Goal: Transaction & Acquisition: Download file/media

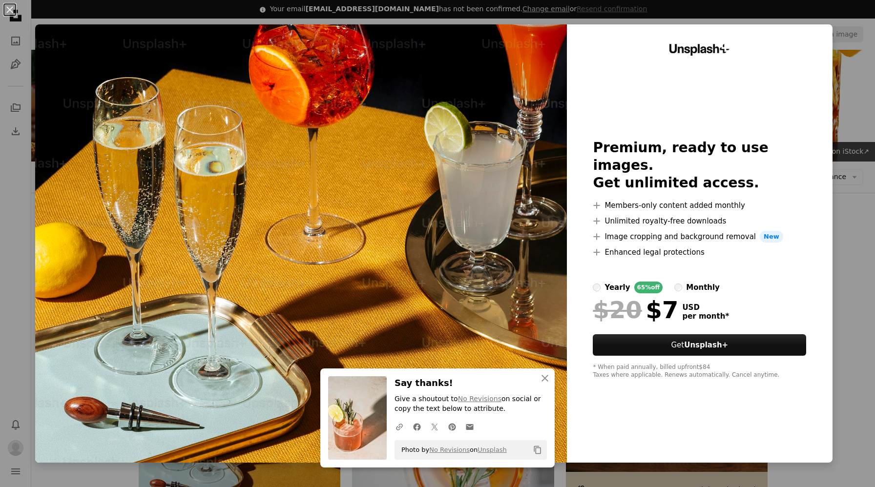
scroll to position [99, 0]
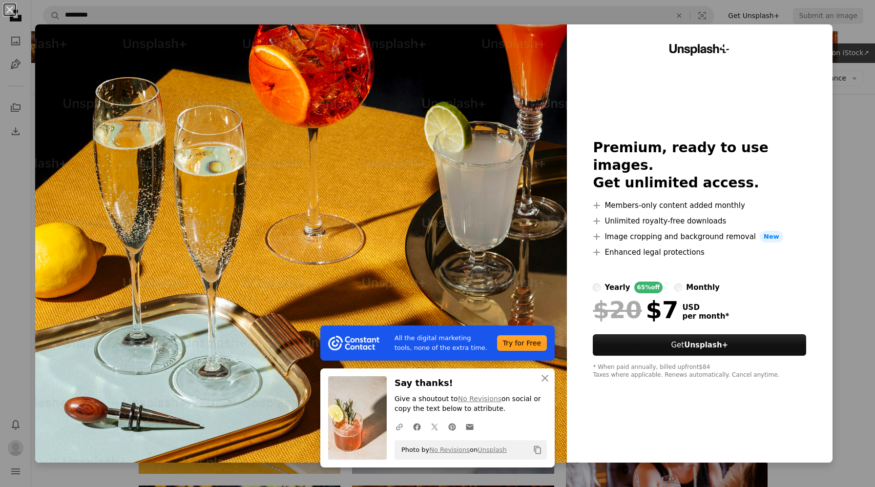
click at [855, 122] on div "An X shape All the digital marketing tools, none of the extra time. Try for Fre…" at bounding box center [437, 243] width 875 height 487
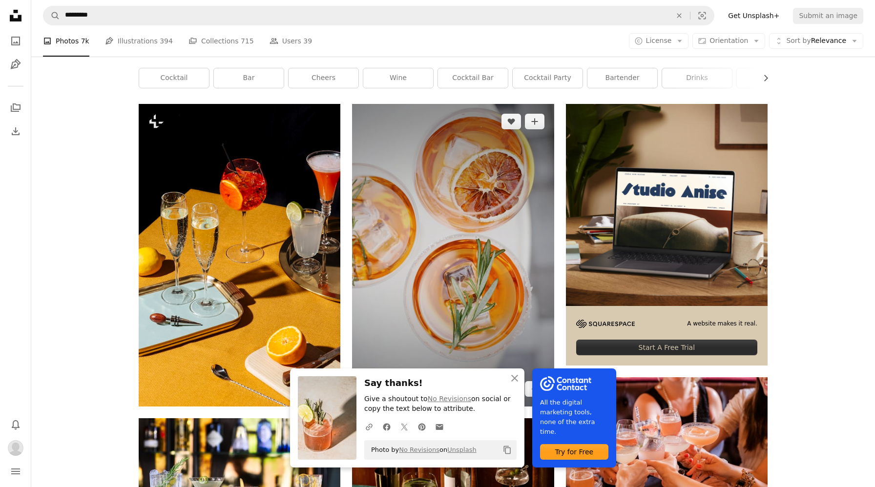
scroll to position [229, 0]
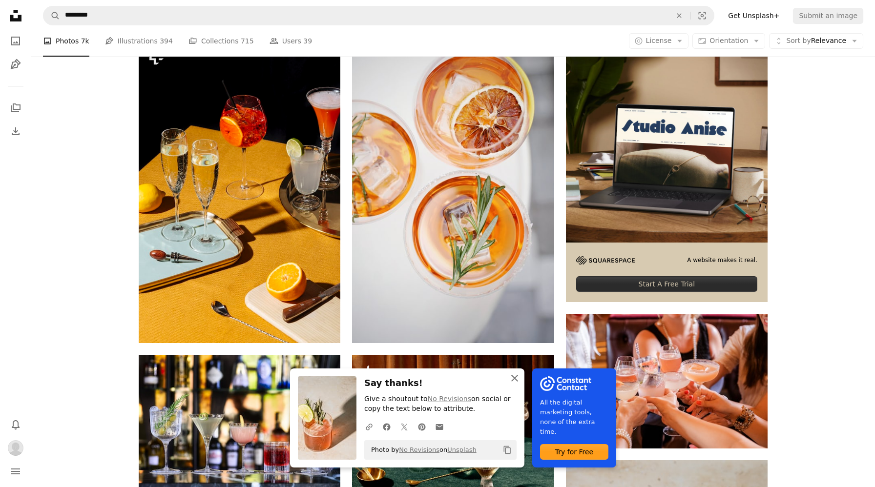
click at [520, 375] on icon "An X shape" at bounding box center [515, 378] width 12 height 12
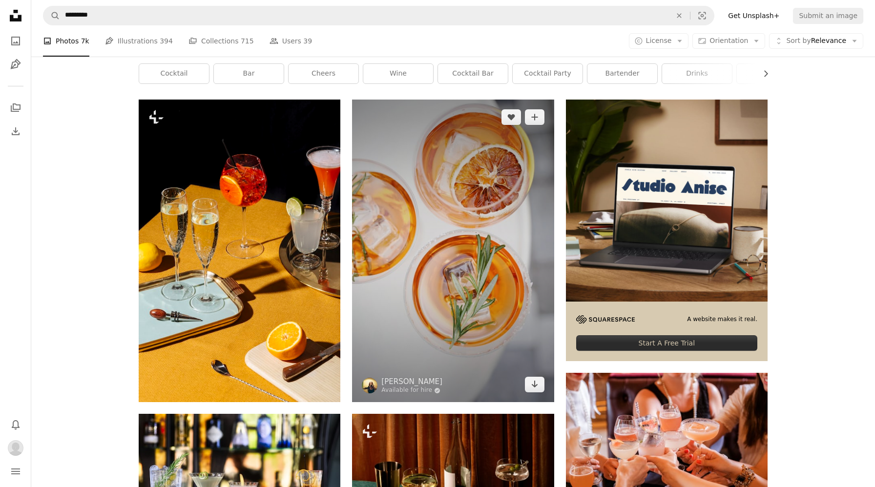
scroll to position [165, 0]
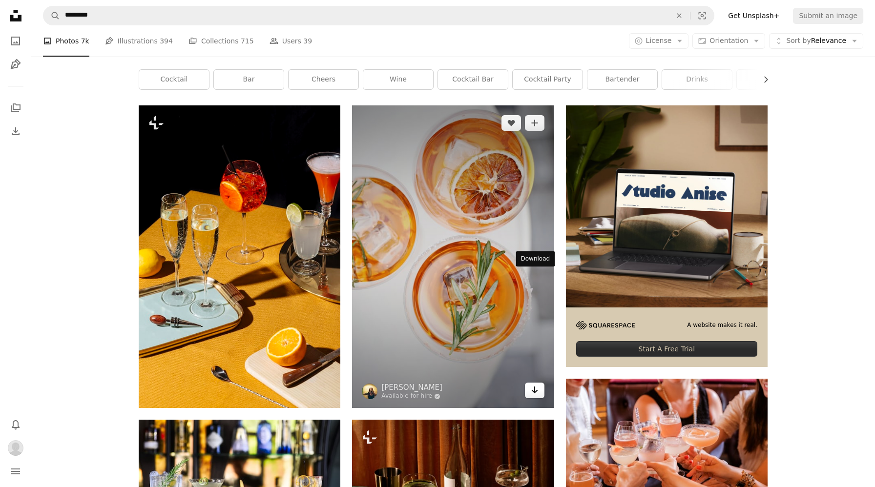
click at [537, 384] on icon "Arrow pointing down" at bounding box center [535, 390] width 8 height 12
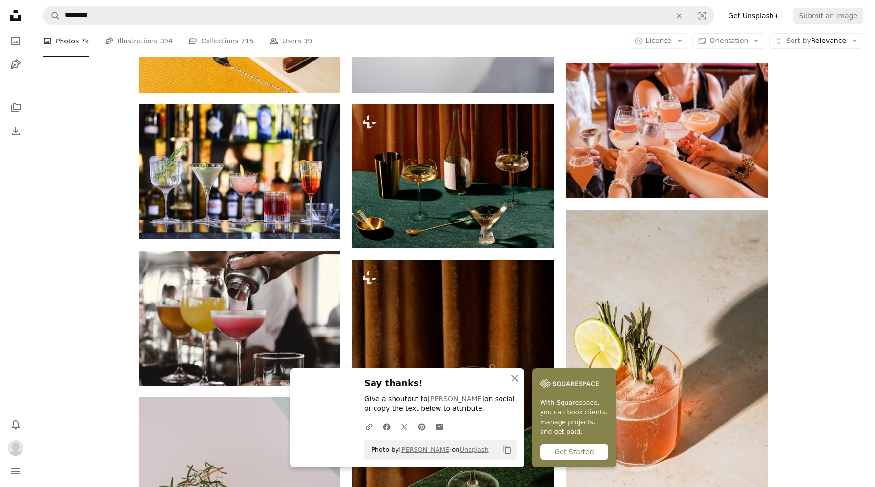
scroll to position [490, 0]
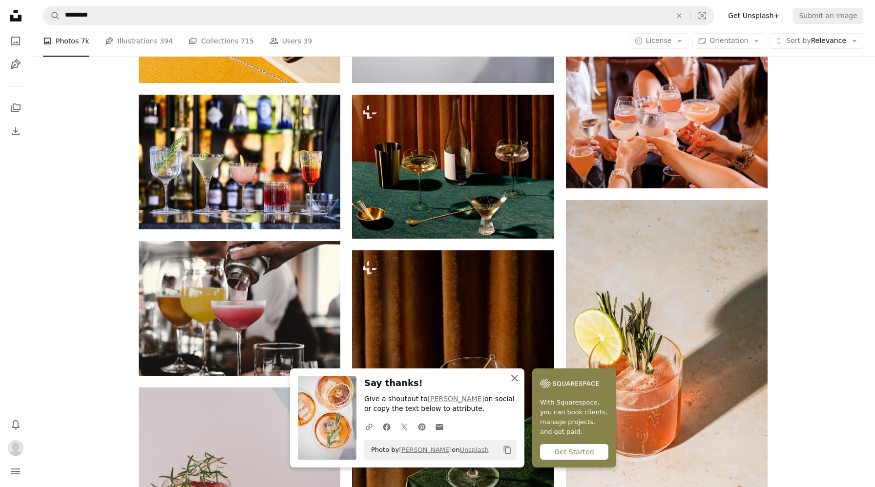
click at [516, 379] on icon "button" at bounding box center [514, 378] width 7 height 7
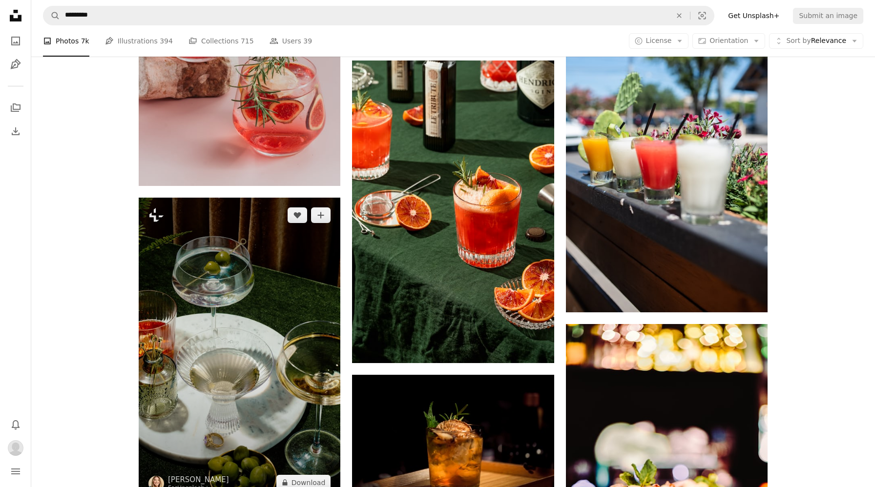
scroll to position [969, 0]
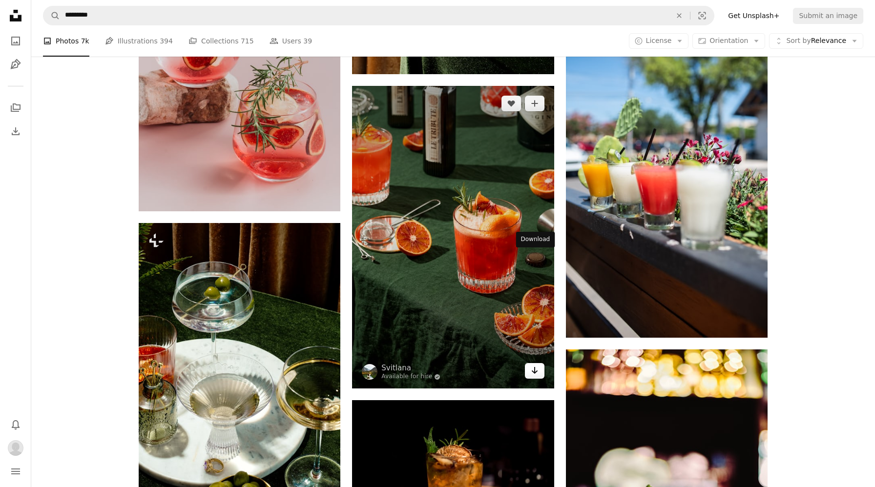
click at [536, 367] on icon "Download" at bounding box center [534, 370] width 6 height 7
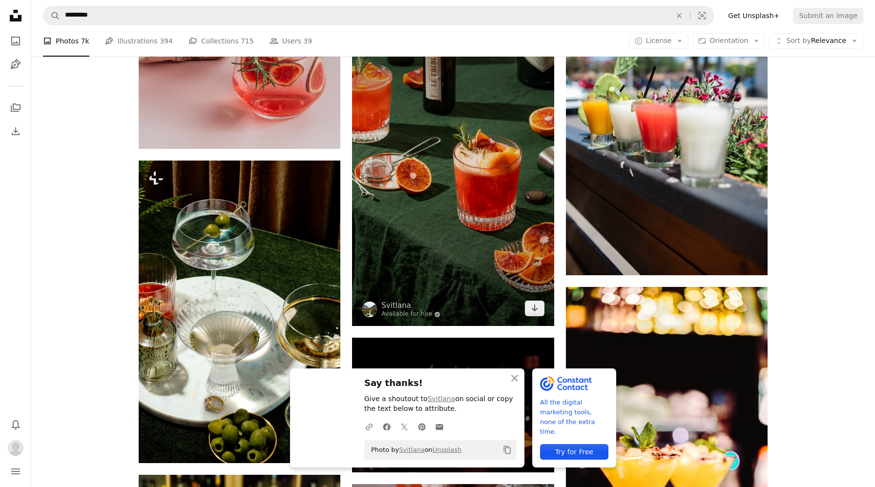
scroll to position [1075, 0]
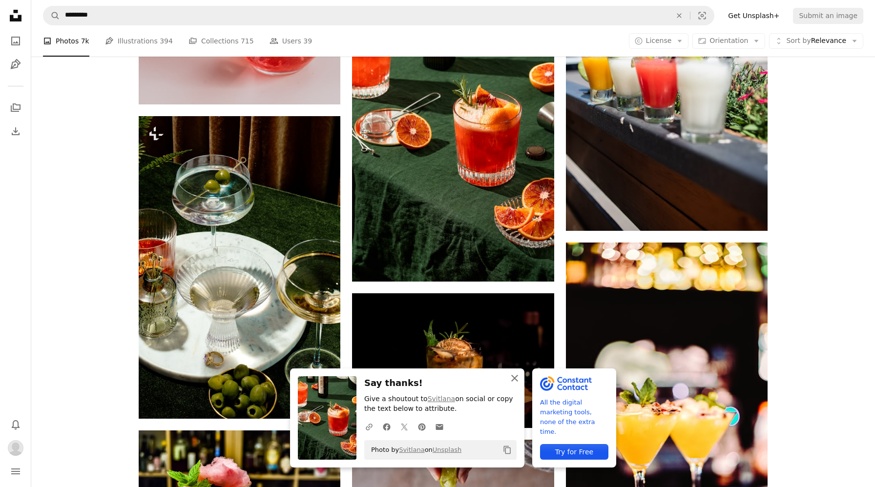
click at [520, 377] on icon "An X shape" at bounding box center [515, 378] width 12 height 12
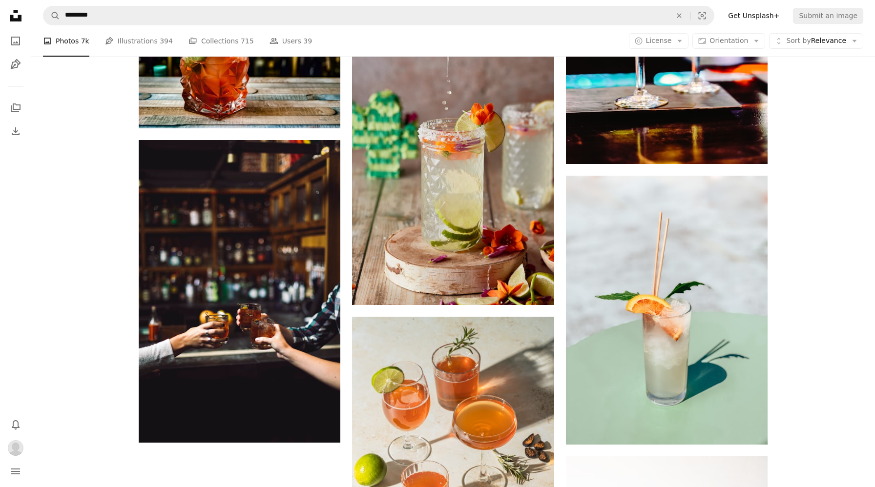
scroll to position [1716, 0]
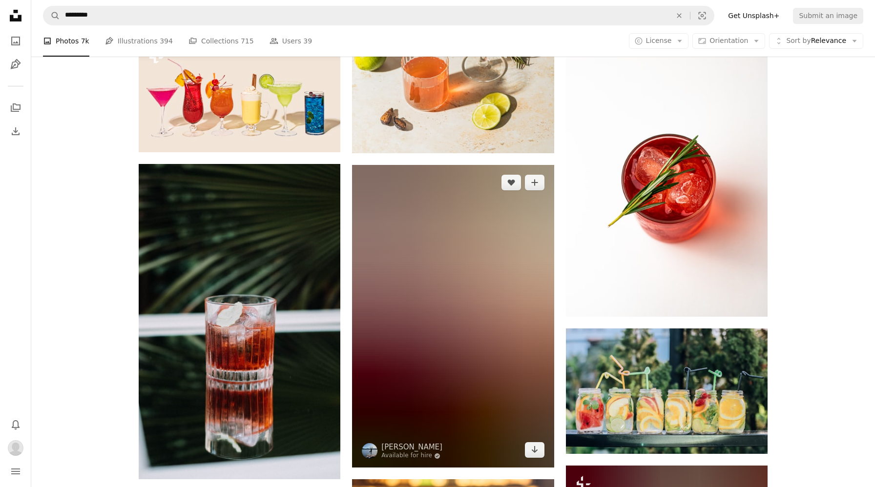
scroll to position [1923, 0]
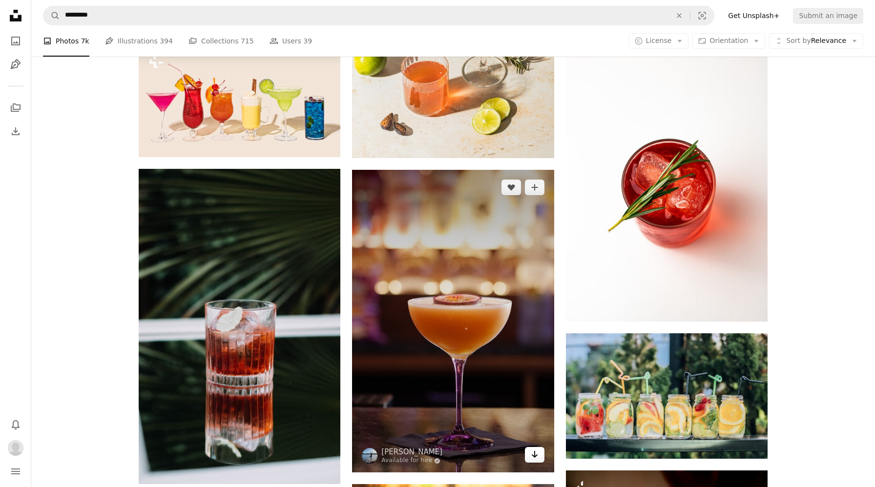
click at [537, 449] on icon "Arrow pointing down" at bounding box center [535, 455] width 8 height 12
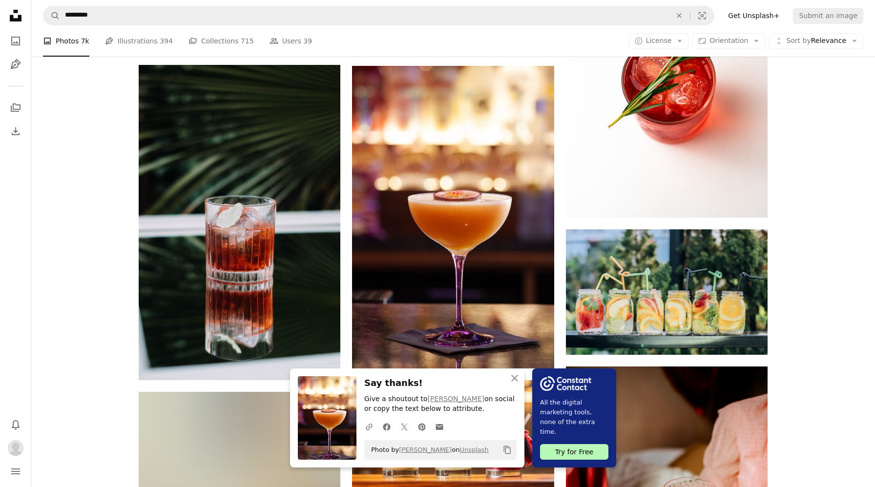
scroll to position [2057, 0]
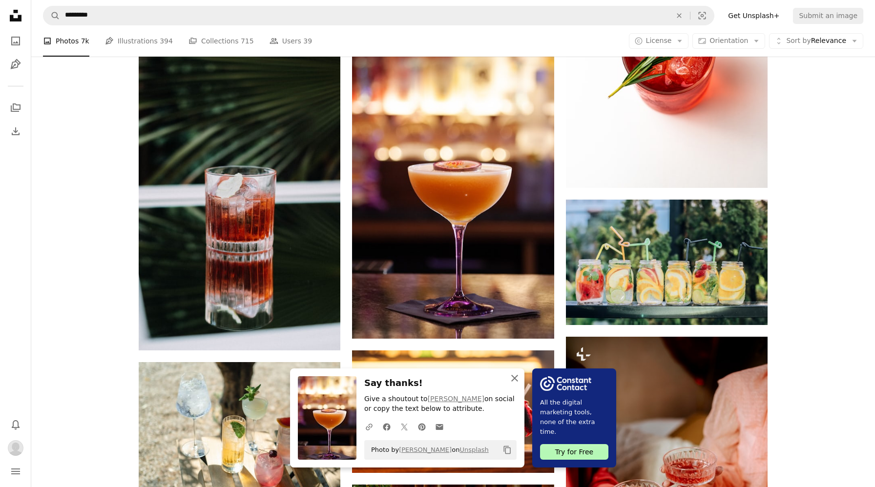
click at [524, 384] on button "An X shape Close" at bounding box center [515, 379] width 20 height 20
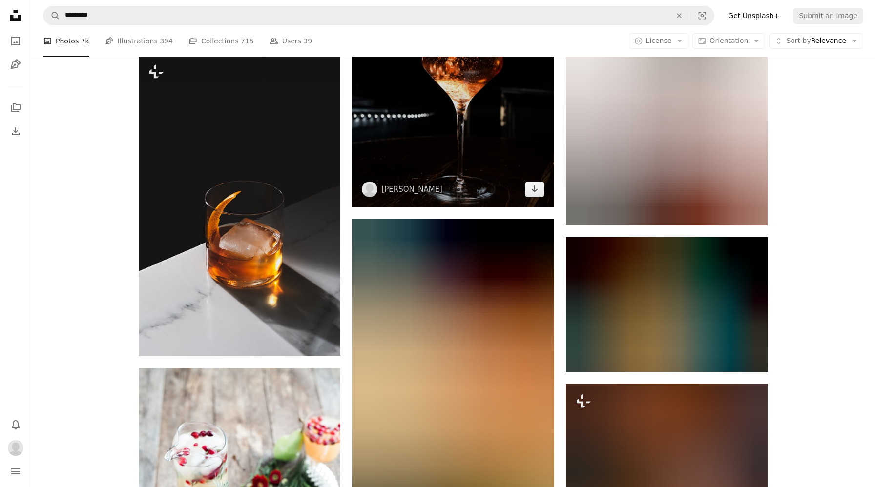
scroll to position [3100, 0]
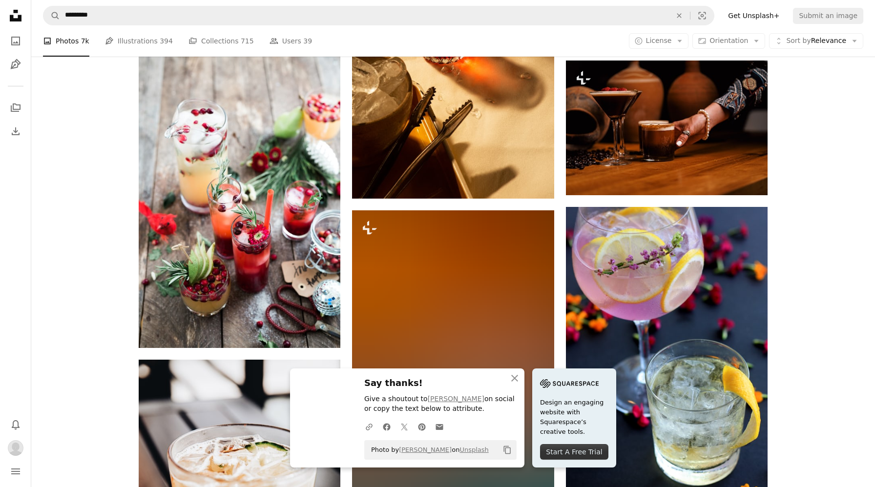
scroll to position [3435, 0]
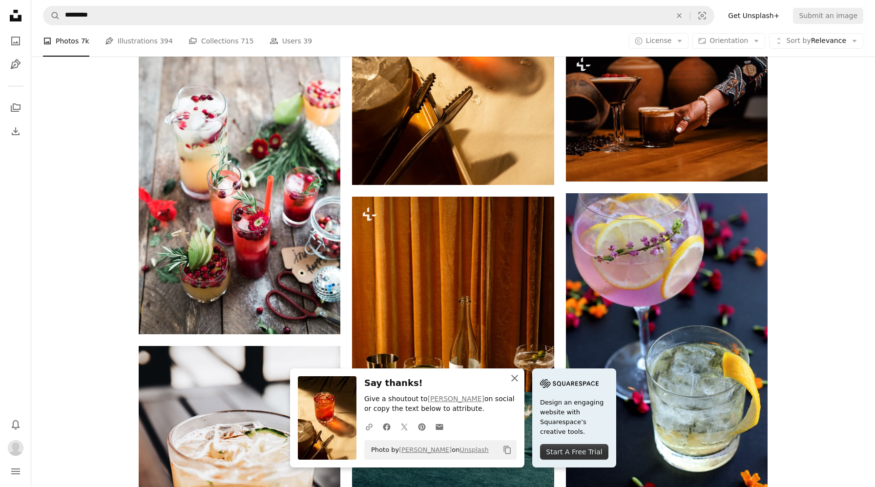
click at [518, 377] on icon "An X shape" at bounding box center [515, 378] width 12 height 12
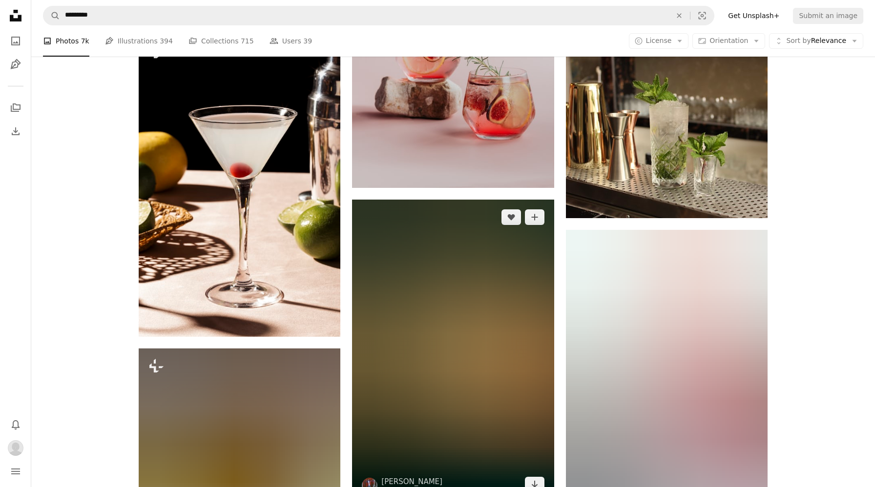
scroll to position [4206, 0]
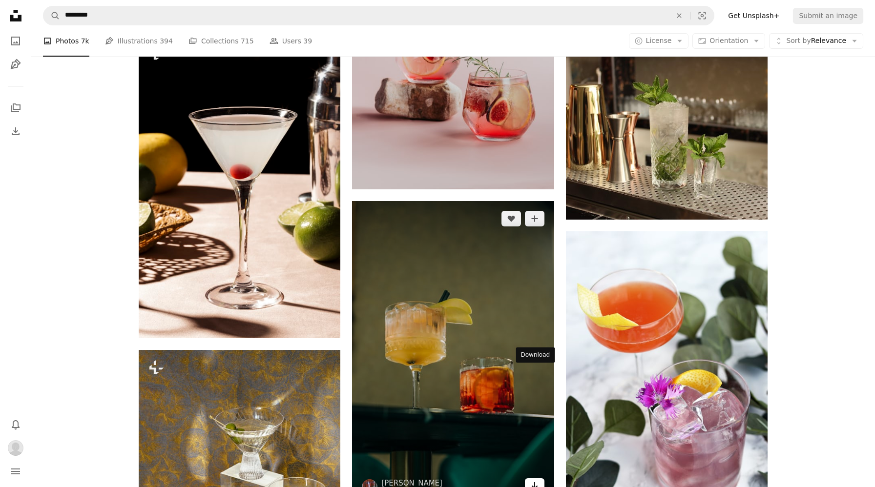
click at [536, 480] on icon "Arrow pointing down" at bounding box center [535, 486] width 8 height 12
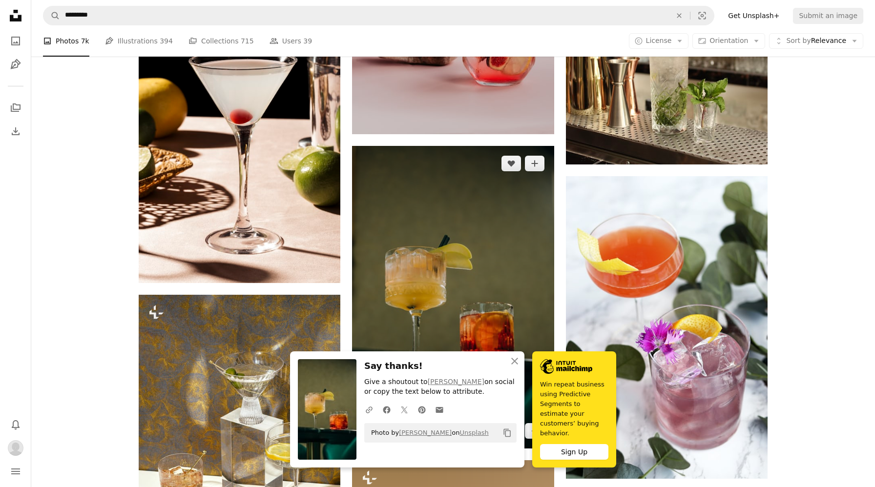
scroll to position [4307, 0]
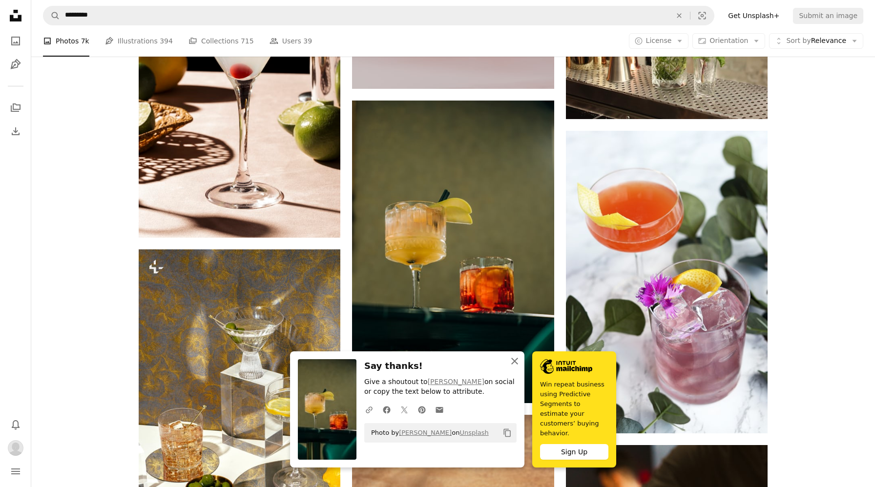
click at [520, 367] on icon "An X shape" at bounding box center [515, 361] width 12 height 12
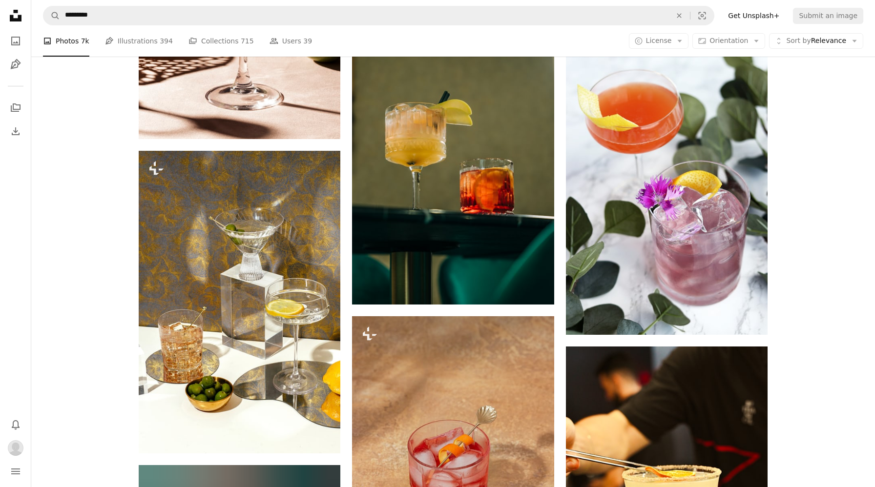
scroll to position [4403, 0]
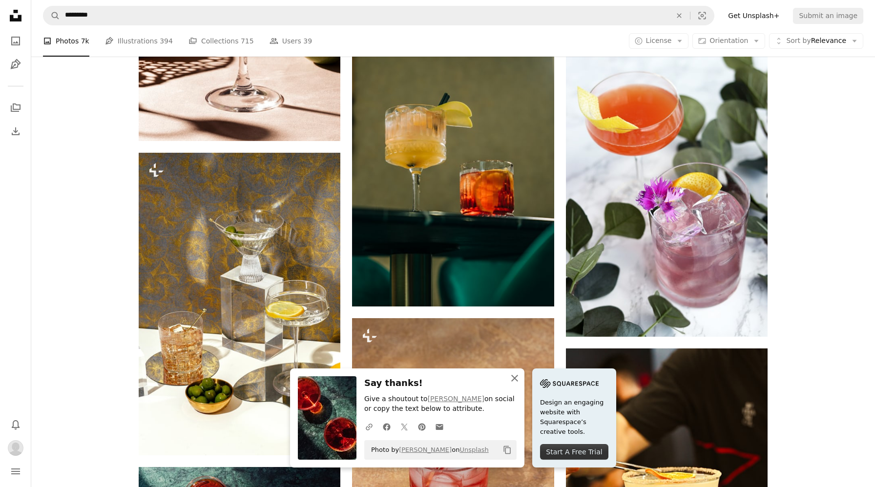
click at [516, 377] on icon "An X shape" at bounding box center [515, 378] width 12 height 12
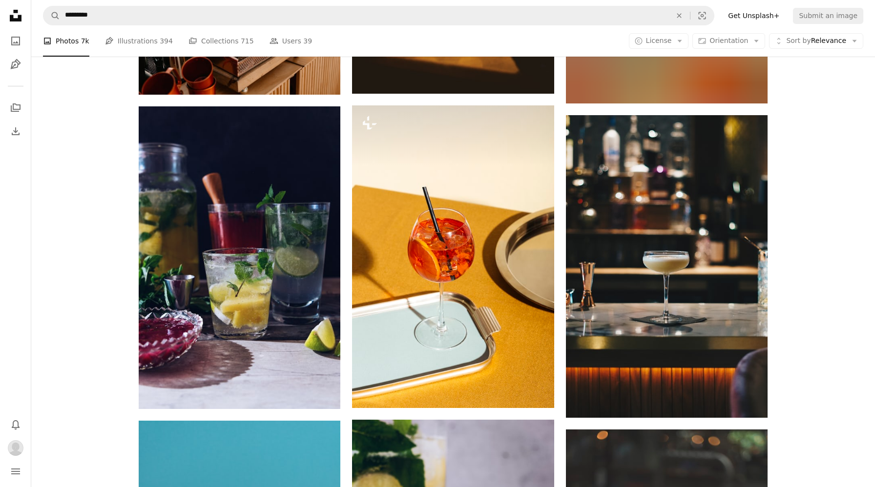
scroll to position [5681, 0]
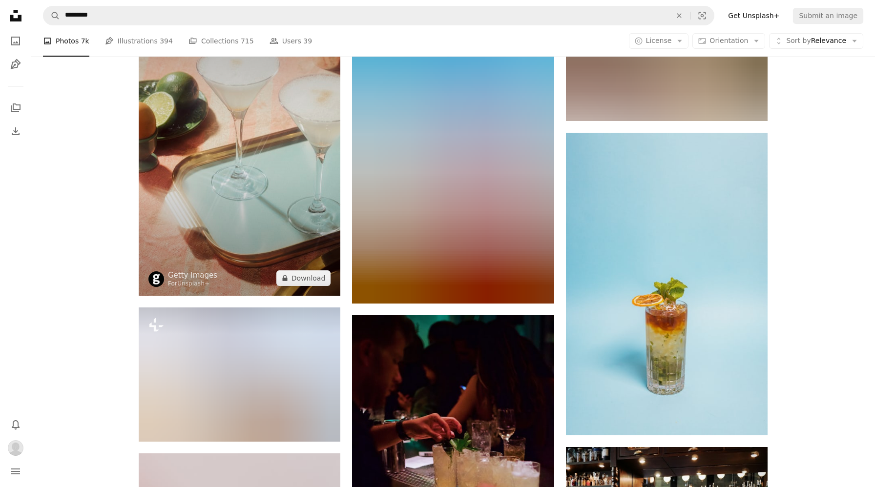
scroll to position [9462, 0]
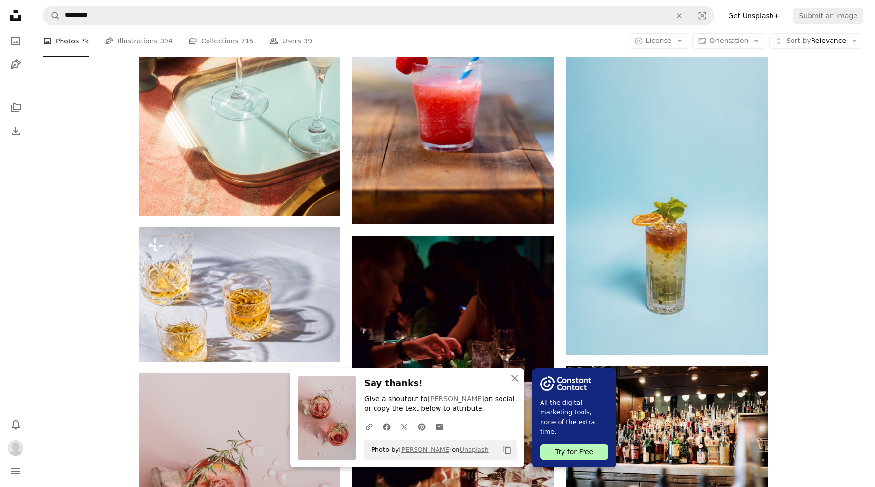
scroll to position [9598, 0]
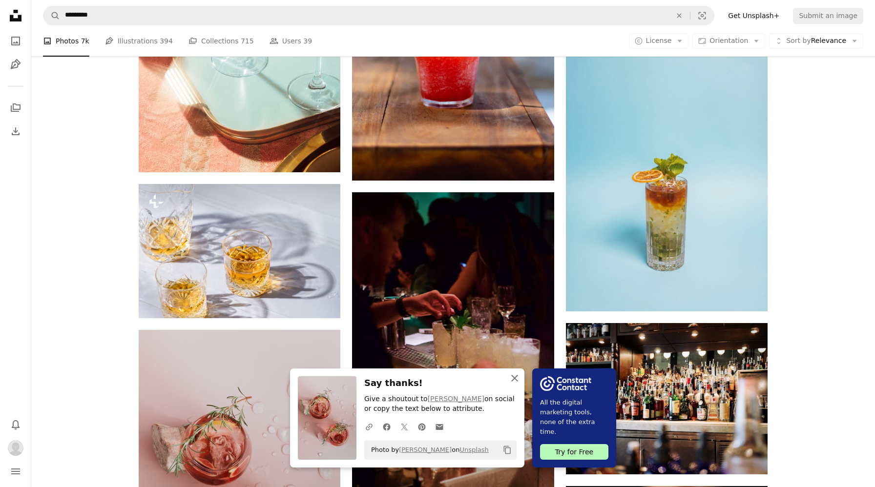
click at [520, 383] on icon "An X shape" at bounding box center [515, 378] width 12 height 12
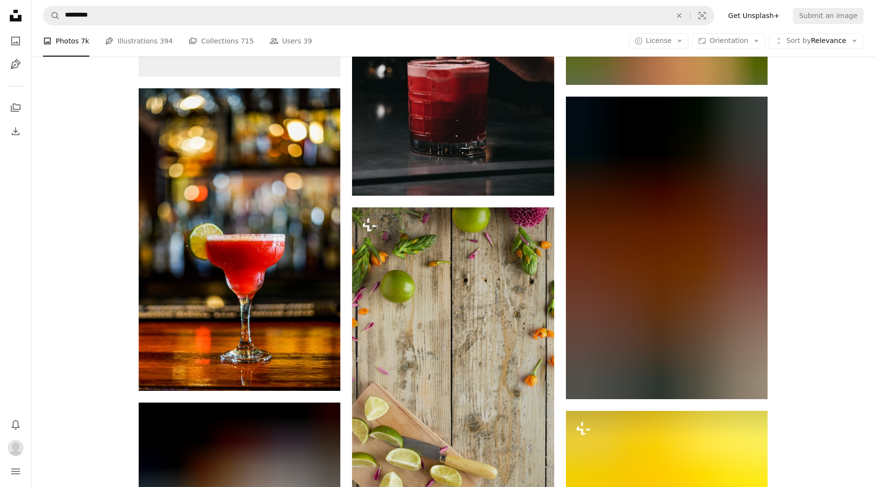
scroll to position [12739, 0]
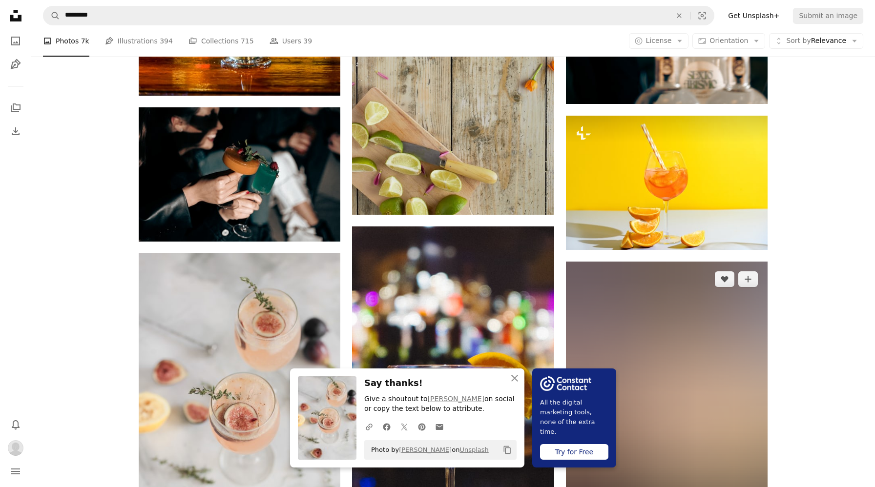
scroll to position [13057, 0]
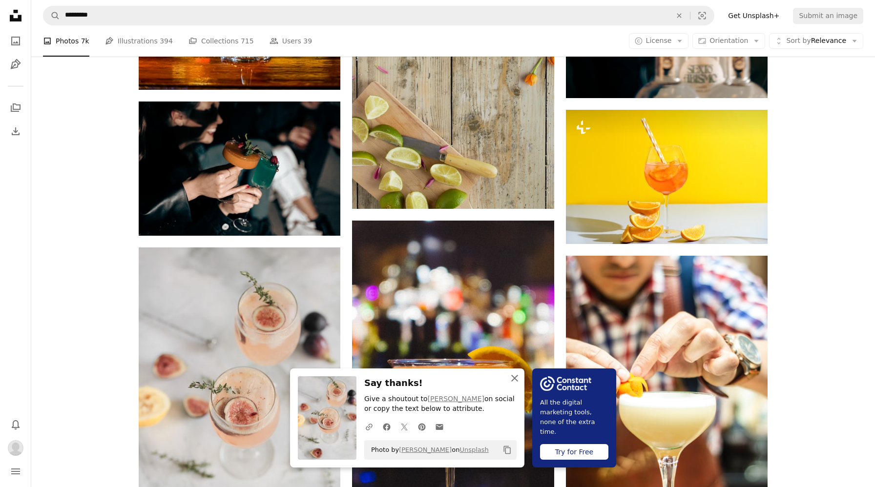
click at [520, 373] on icon "An X shape" at bounding box center [515, 378] width 12 height 12
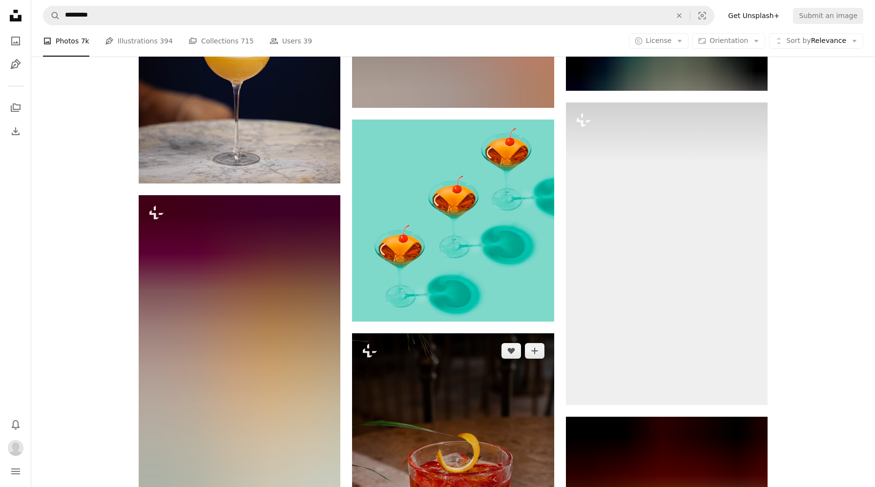
scroll to position [18242, 0]
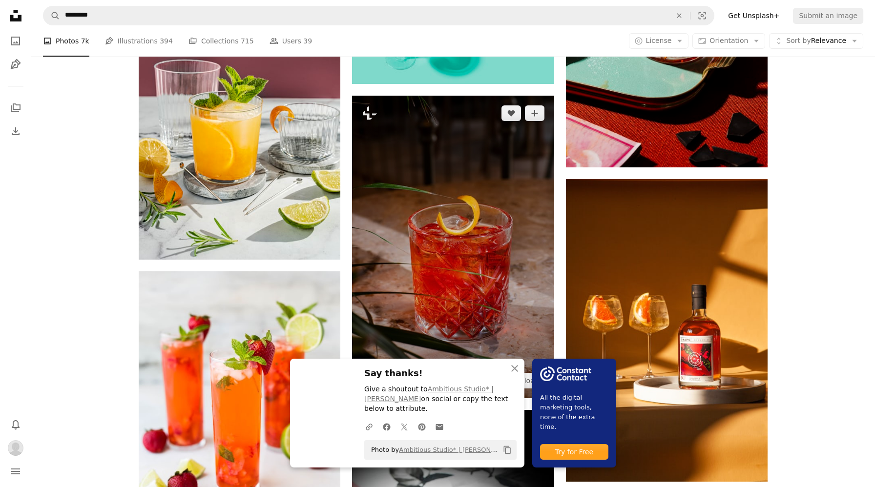
scroll to position [18579, 0]
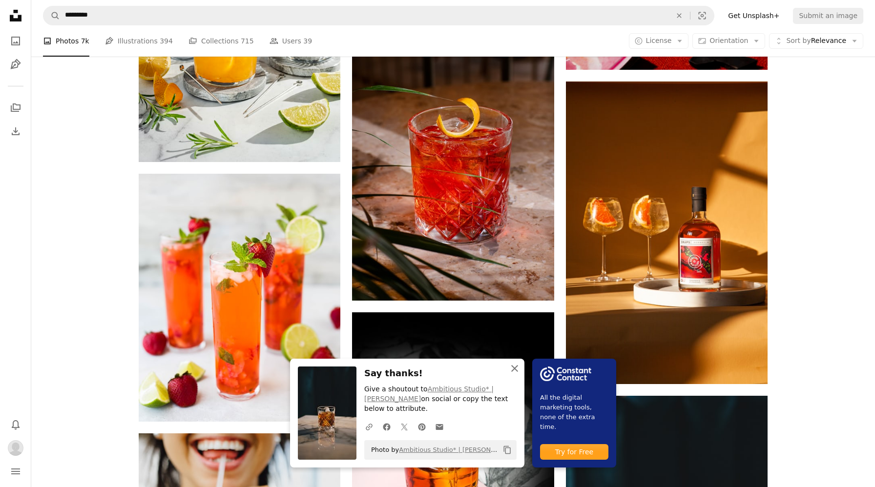
click at [520, 368] on icon "An X shape" at bounding box center [515, 369] width 12 height 12
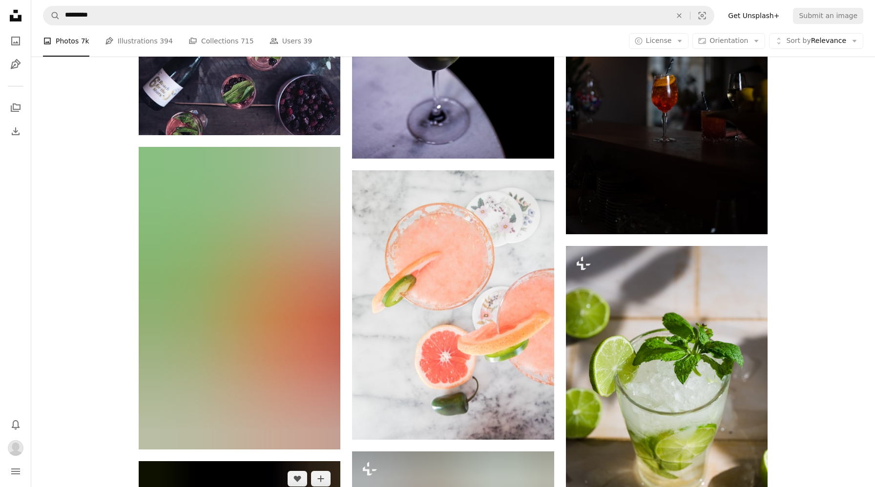
scroll to position [21211, 0]
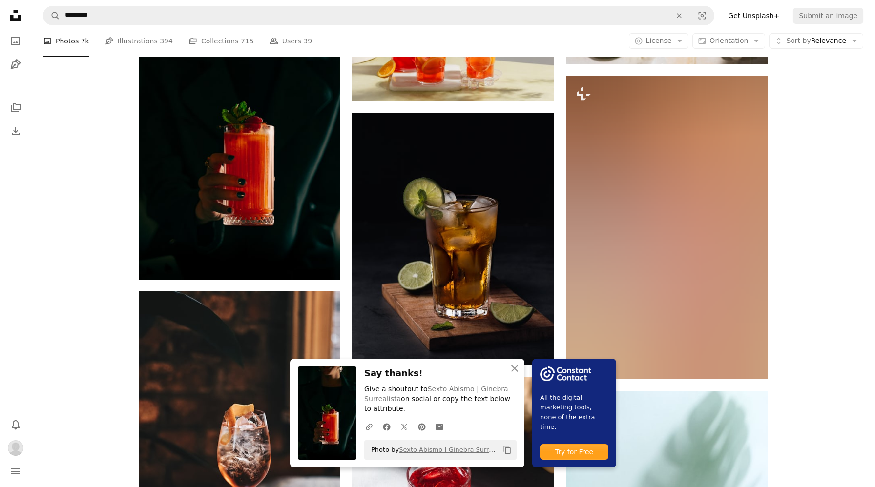
scroll to position [21697, 0]
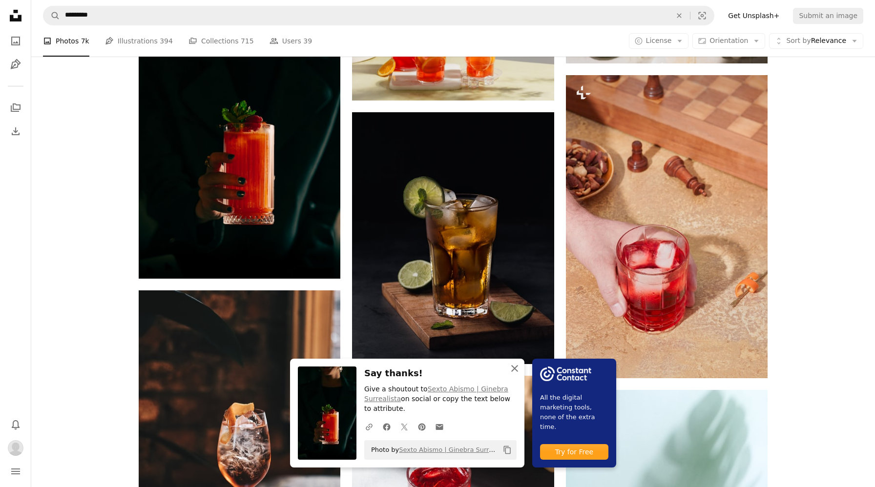
click at [512, 367] on icon "An X shape" at bounding box center [515, 369] width 12 height 12
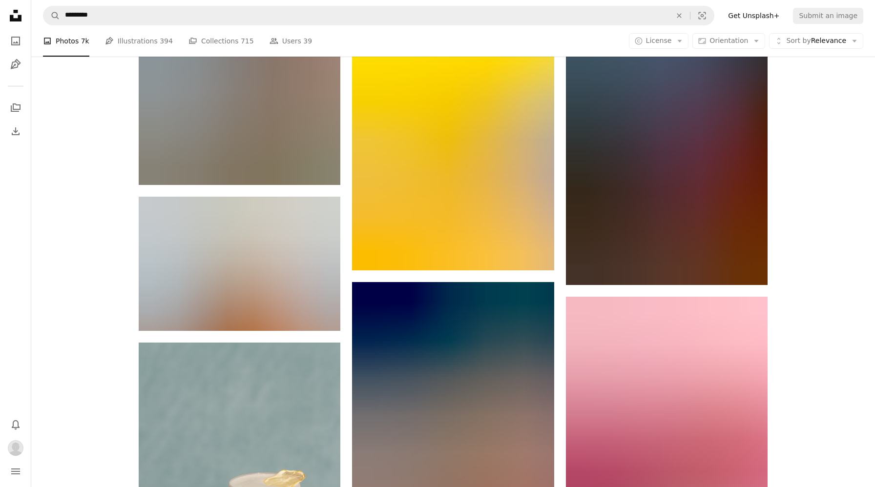
scroll to position [22336, 0]
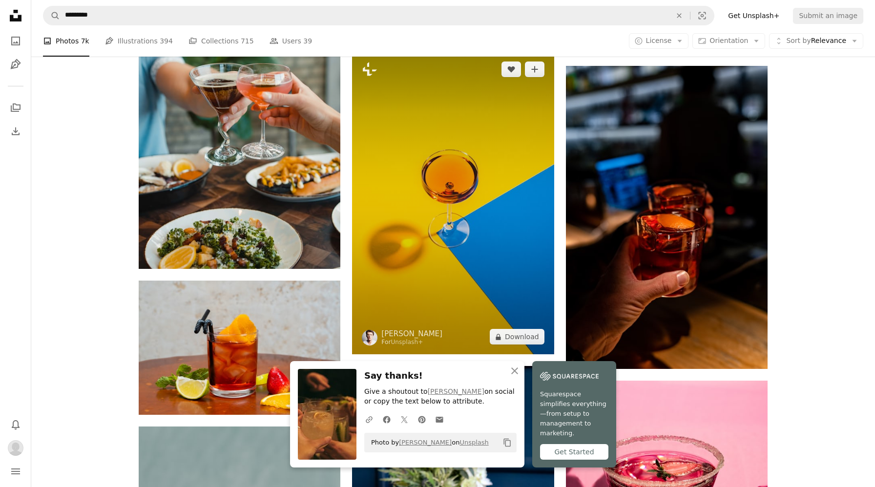
scroll to position [22661, 0]
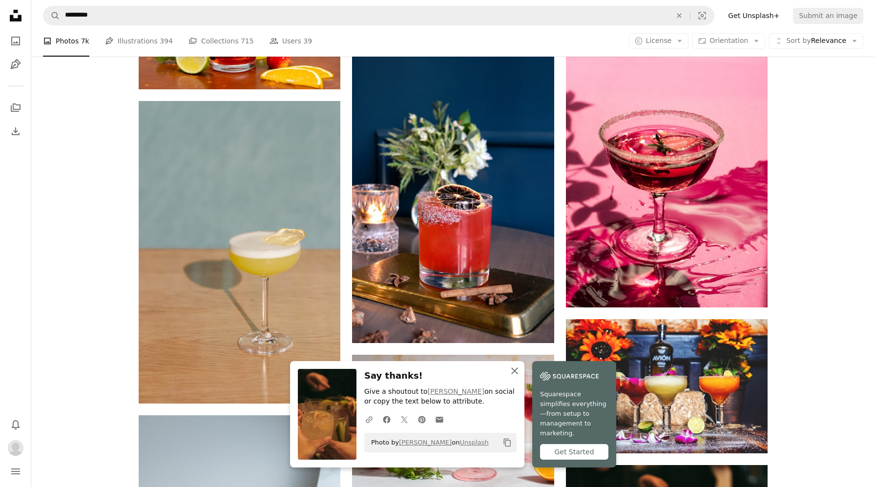
click at [512, 377] on icon "An X shape" at bounding box center [515, 371] width 12 height 12
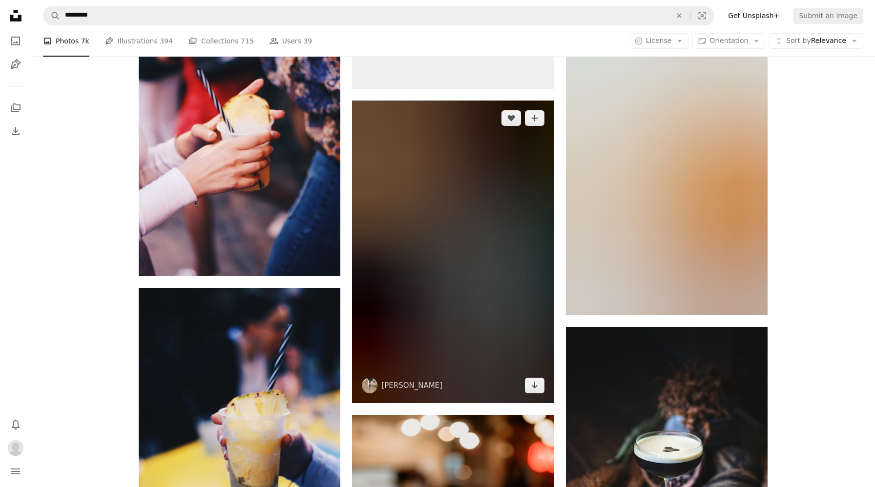
scroll to position [30764, 0]
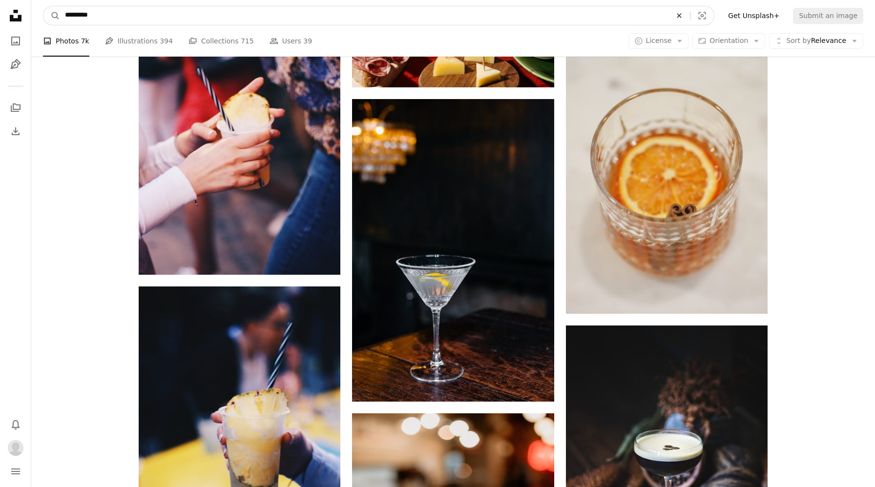
click at [687, 14] on icon "An X shape" at bounding box center [678, 16] width 21 height 8
type input "******"
click button "A magnifying glass" at bounding box center [51, 15] width 17 height 19
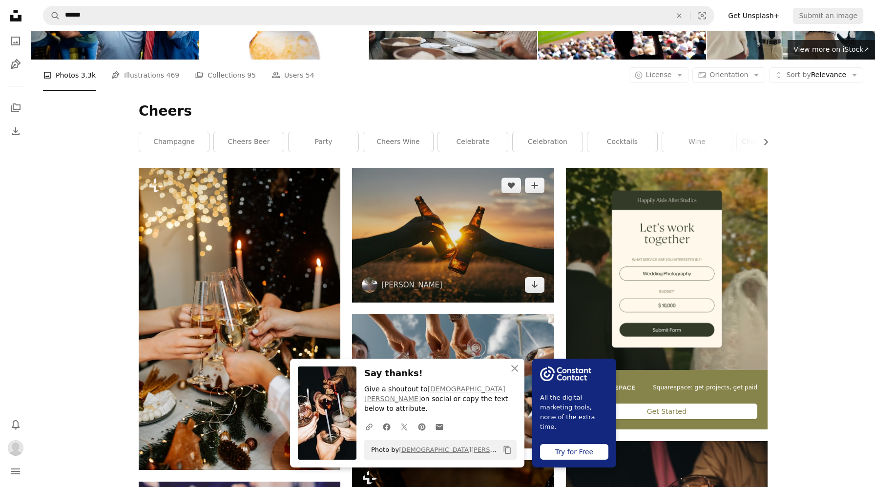
scroll to position [124, 0]
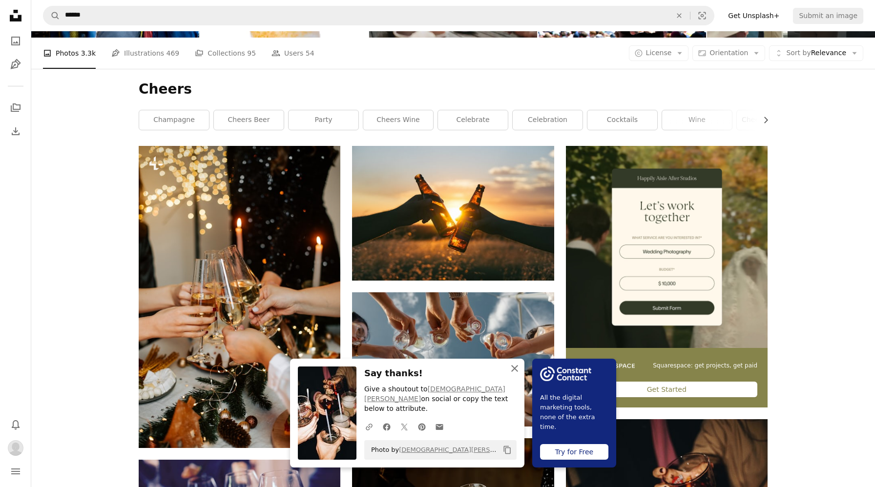
click at [518, 372] on icon "button" at bounding box center [514, 368] width 7 height 7
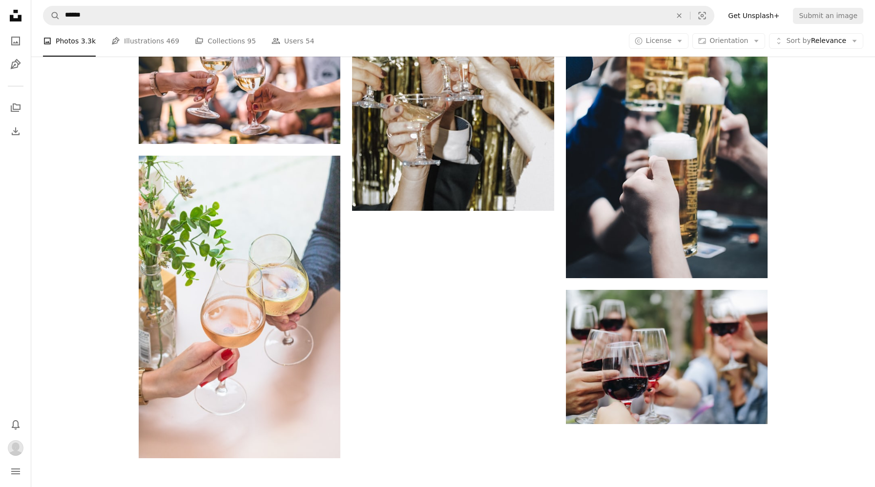
scroll to position [1585, 0]
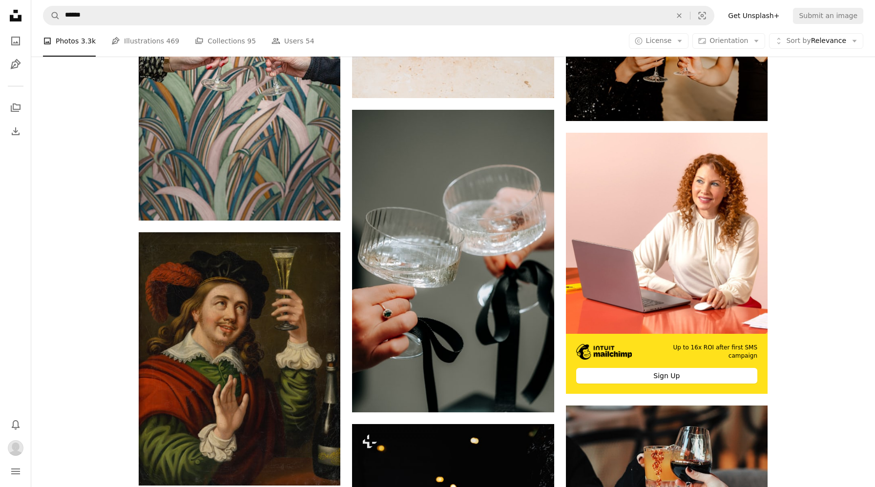
scroll to position [4569, 0]
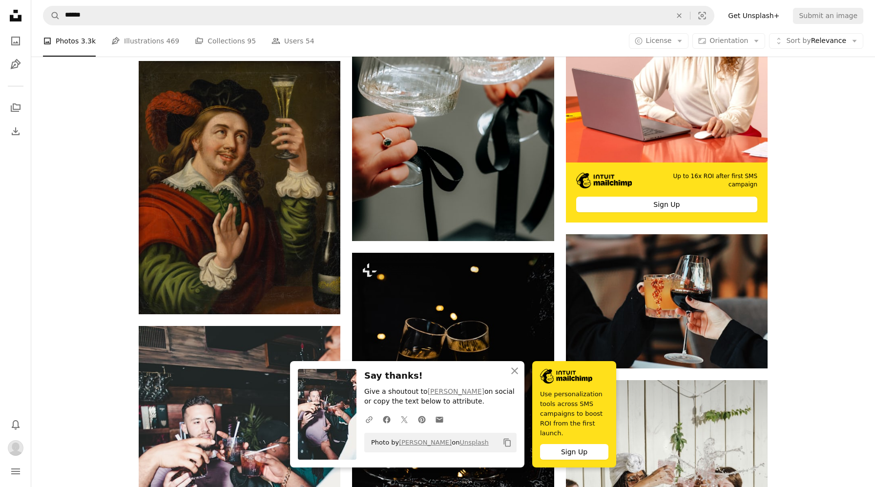
scroll to position [4744, 0]
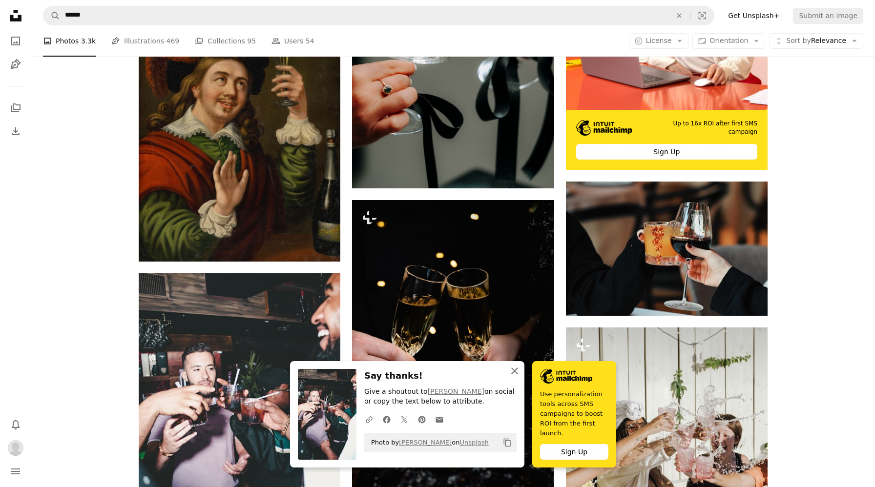
click at [520, 377] on icon "An X shape" at bounding box center [515, 371] width 12 height 12
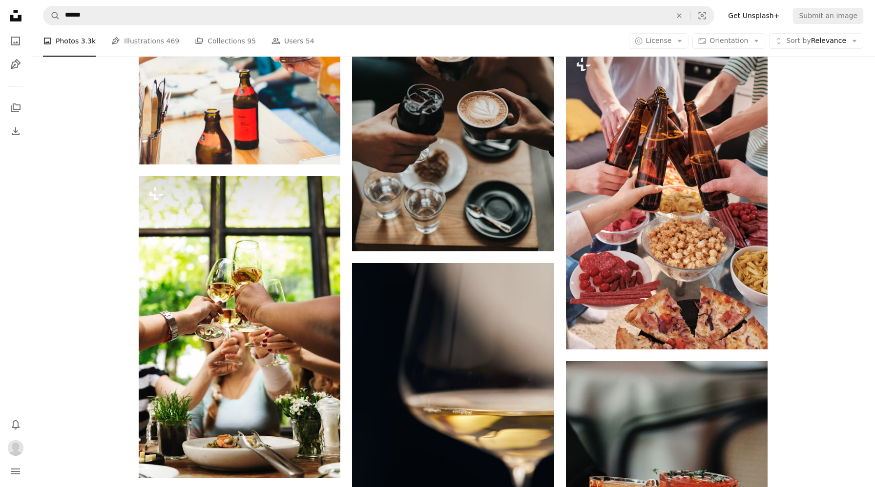
scroll to position [7649, 0]
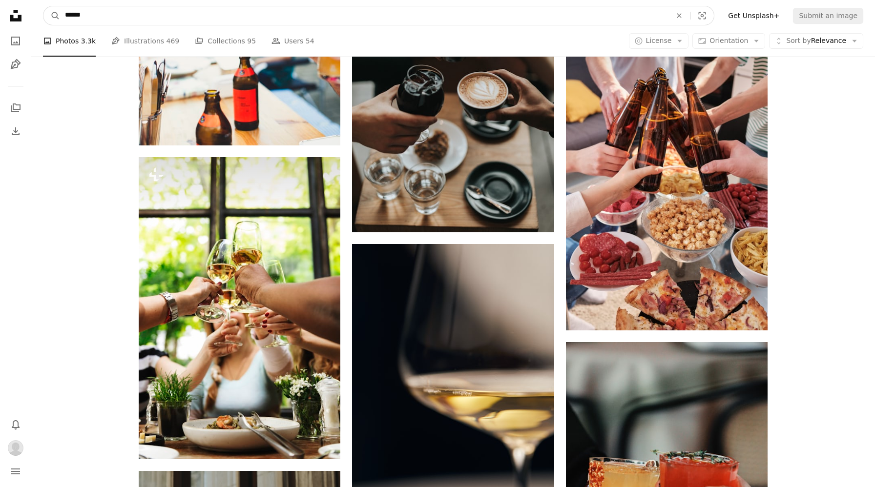
click at [66, 15] on input "******" at bounding box center [364, 15] width 608 height 19
type input "**********"
click at [43, 6] on button "A magnifying glass" at bounding box center [51, 15] width 17 height 19
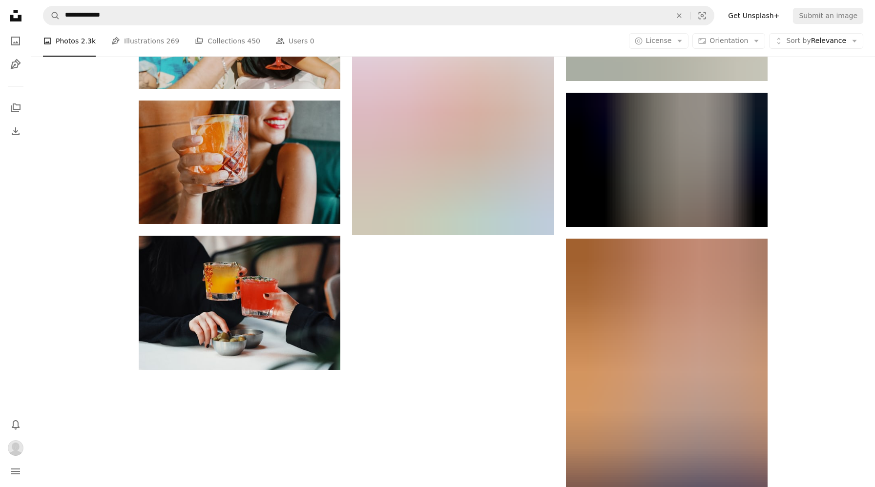
scroll to position [1543, 0]
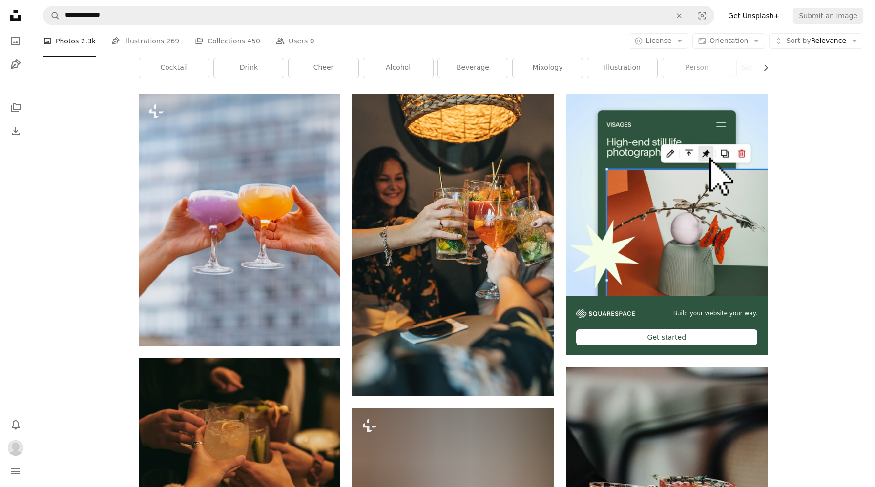
scroll to position [0, 0]
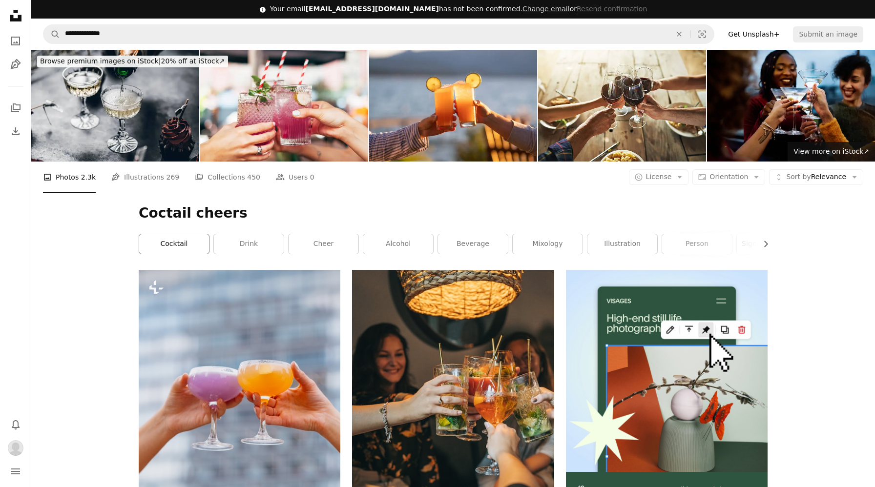
click at [186, 234] on link "cocktail" at bounding box center [174, 244] width 70 height 20
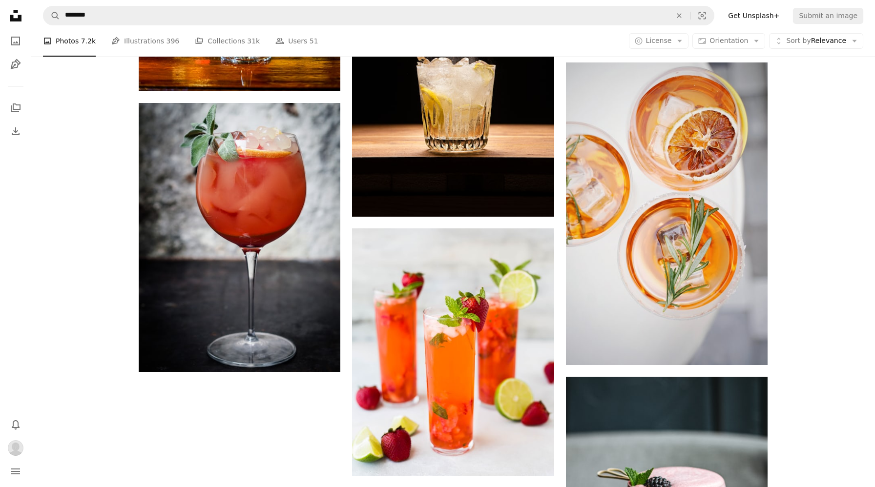
scroll to position [1739, 0]
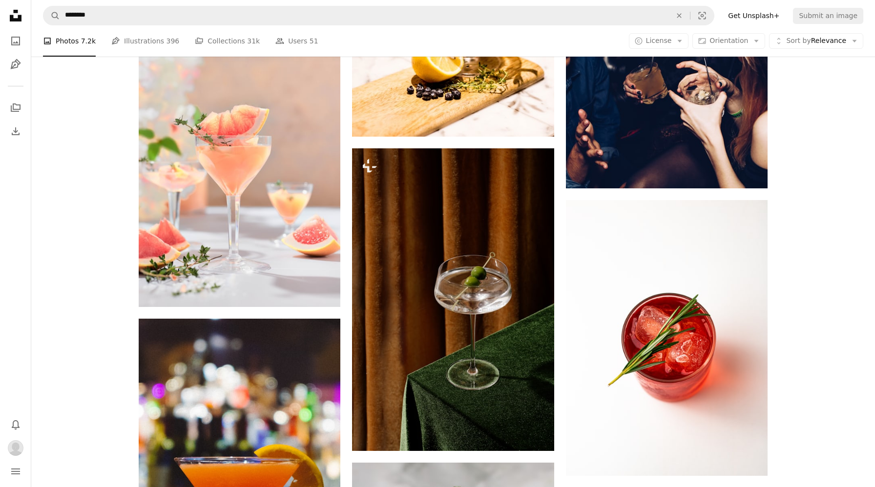
scroll to position [3796, 0]
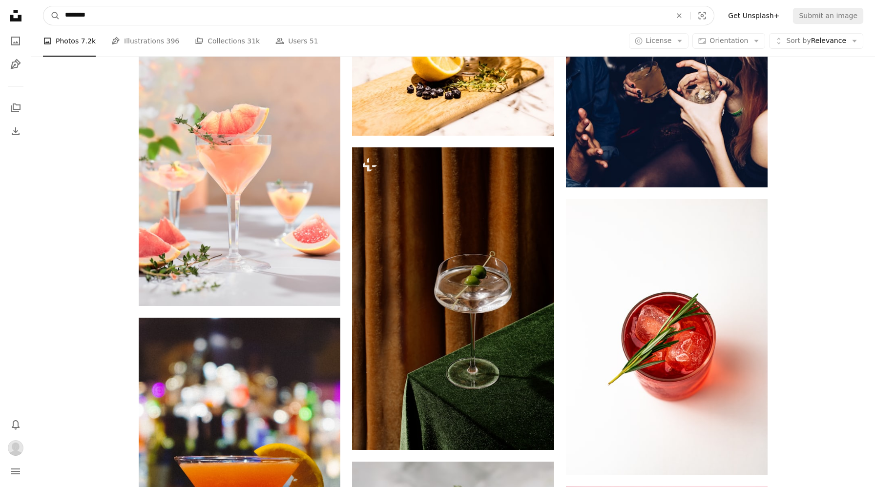
click at [165, 12] on input "********" at bounding box center [364, 15] width 608 height 19
drag, startPoint x: 165, startPoint y: 12, endPoint x: 79, endPoint y: 12, distance: 86.4
click at [79, 12] on input "********" at bounding box center [364, 15] width 608 height 19
click at [101, 13] on input "********" at bounding box center [364, 15] width 608 height 19
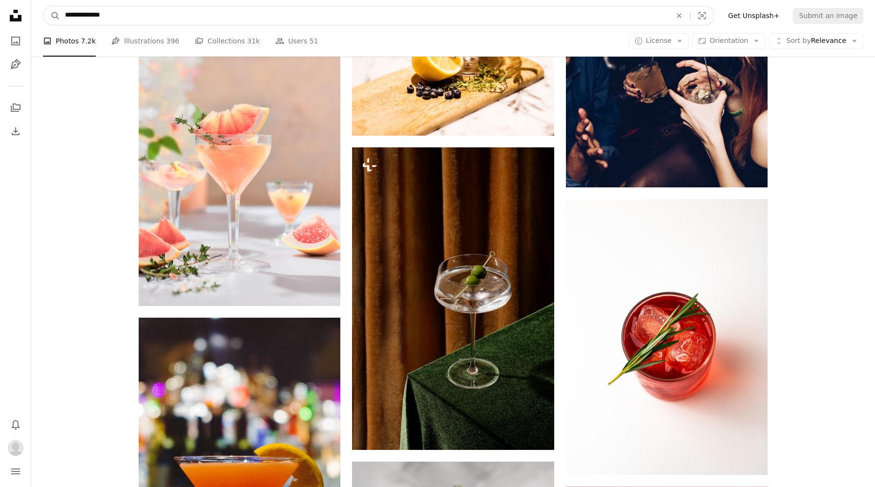
type input "**********"
click at [43, 6] on button "A magnifying glass" at bounding box center [51, 15] width 17 height 19
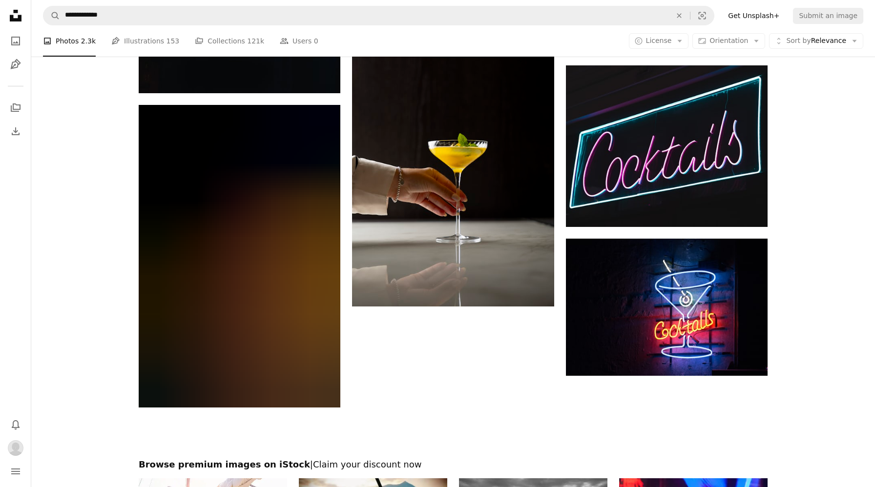
scroll to position [1565, 0]
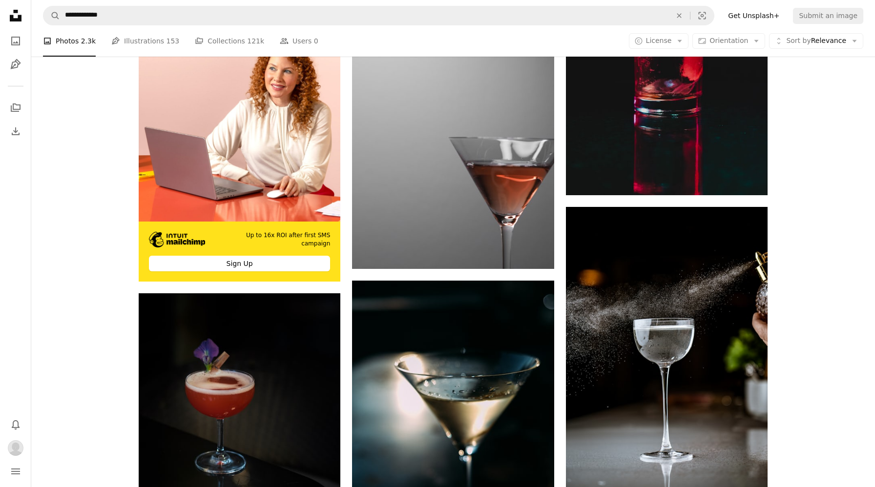
scroll to position [2672, 0]
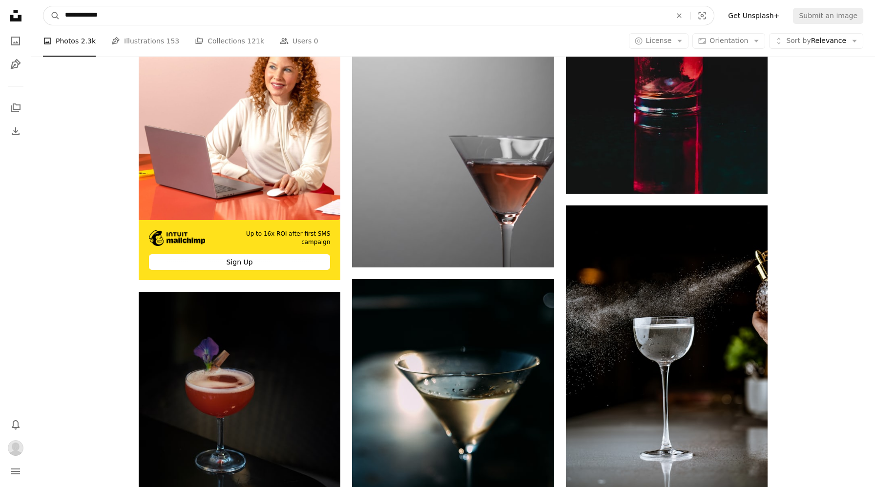
click at [230, 18] on input "**********" at bounding box center [364, 15] width 608 height 19
drag, startPoint x: 230, startPoint y: 18, endPoint x: 47, endPoint y: 17, distance: 183.1
click at [47, 17] on form "**********" at bounding box center [378, 16] width 671 height 20
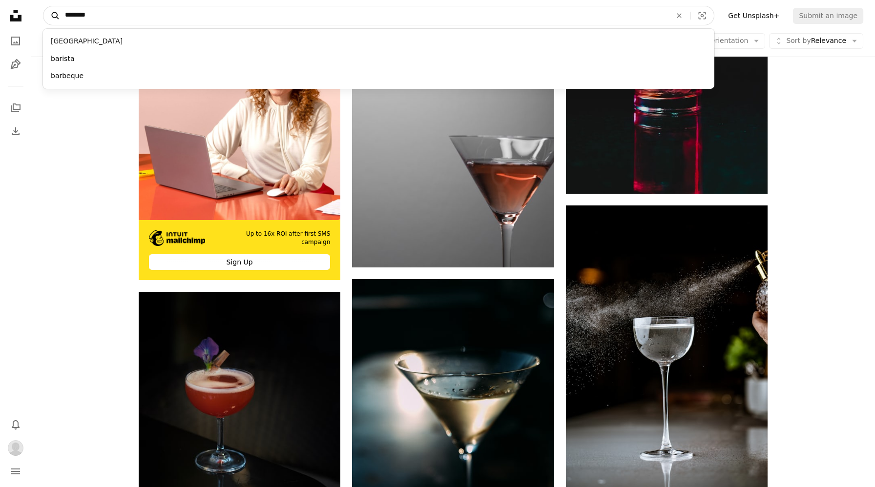
type input "*********"
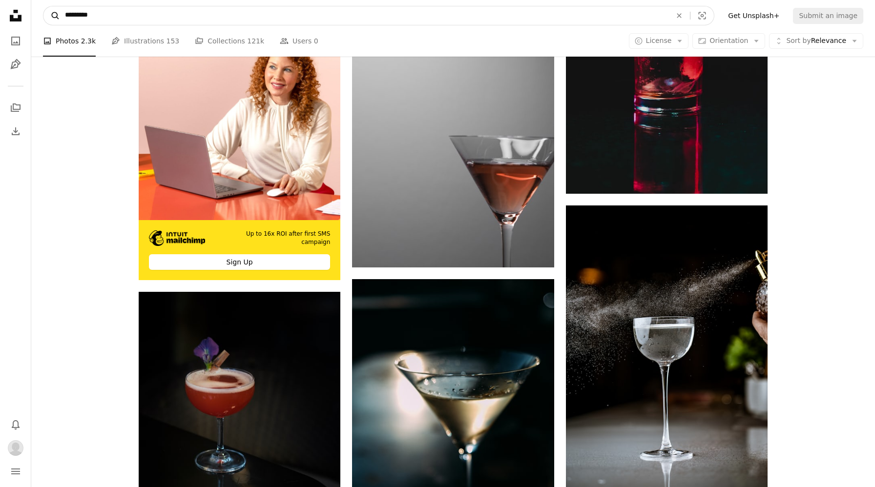
click button "A magnifying glass" at bounding box center [51, 15] width 17 height 19
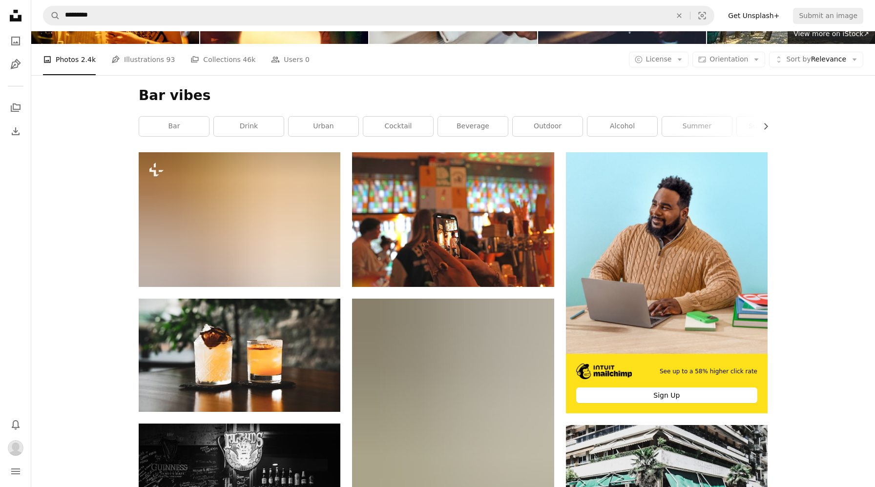
scroll to position [167, 0]
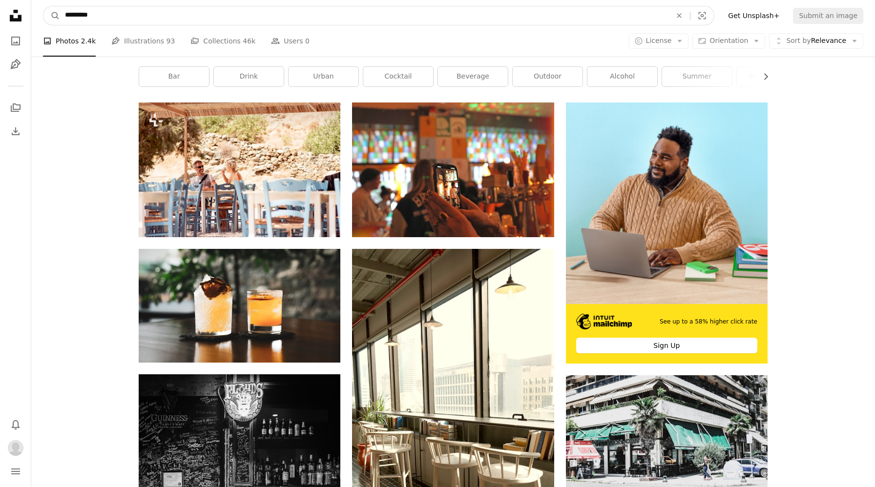
drag, startPoint x: 147, startPoint y: 14, endPoint x: 41, endPoint y: 14, distance: 105.9
click at [41, 14] on nav "A magnifying glass ********* An X shape Visual search Filters Get Unsplash+ Sub…" at bounding box center [453, 15] width 844 height 31
type input "**********"
click button "A magnifying glass" at bounding box center [51, 15] width 17 height 19
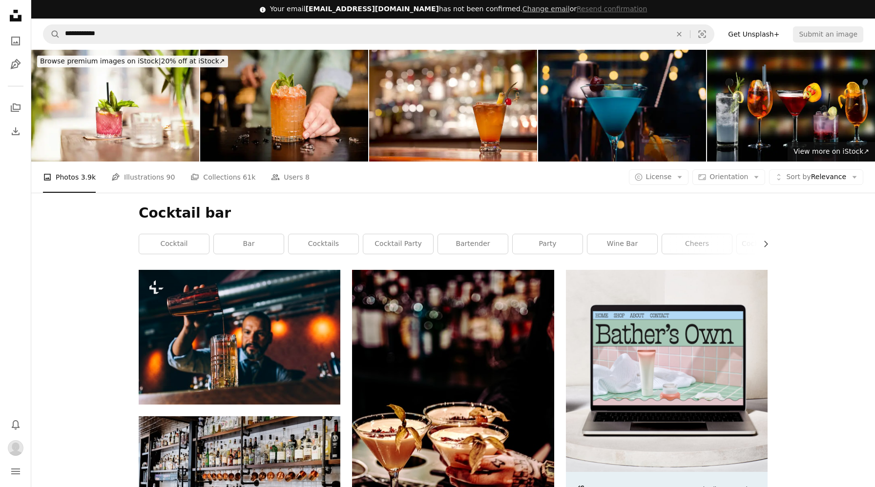
click at [41, 14] on div "Info icon Your email [EMAIL_ADDRESS][DOMAIN_NAME] has not been confirmed. Chang…" at bounding box center [453, 9] width 844 height 19
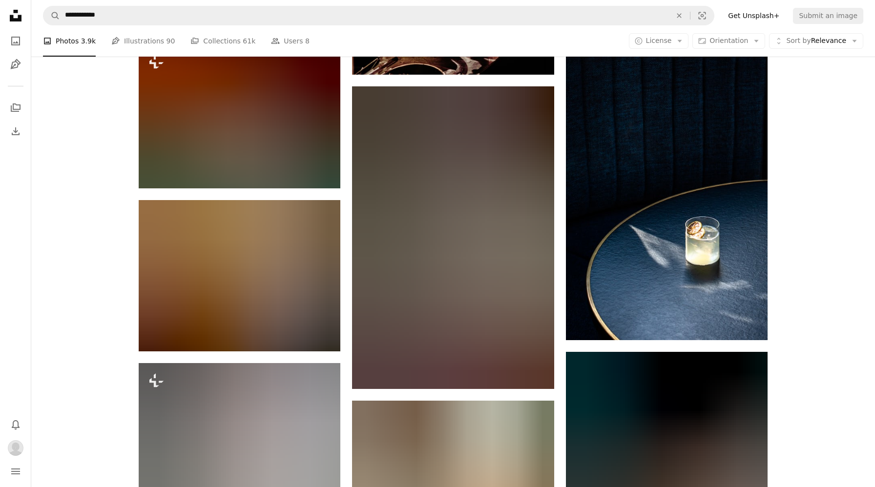
scroll to position [554, 0]
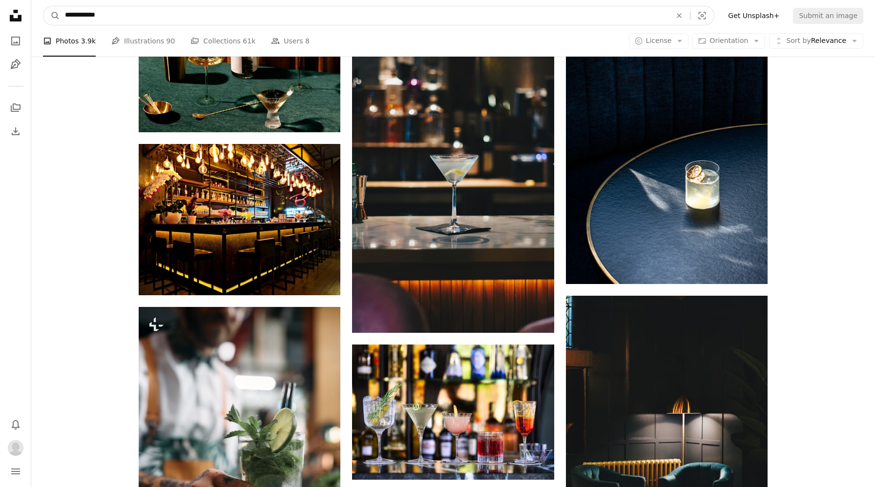
drag, startPoint x: 142, startPoint y: 16, endPoint x: 16, endPoint y: 15, distance: 126.0
type input "**********"
click at [43, 6] on button "A magnifying glass" at bounding box center [51, 15] width 17 height 19
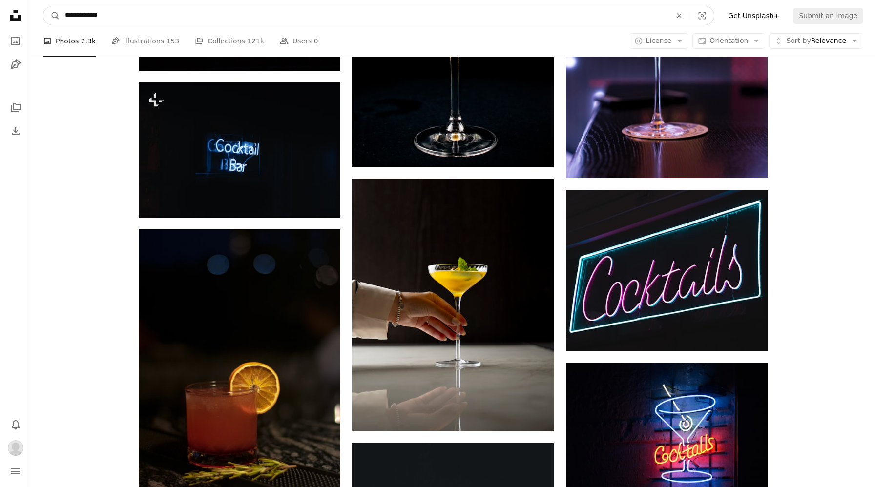
scroll to position [1417, 0]
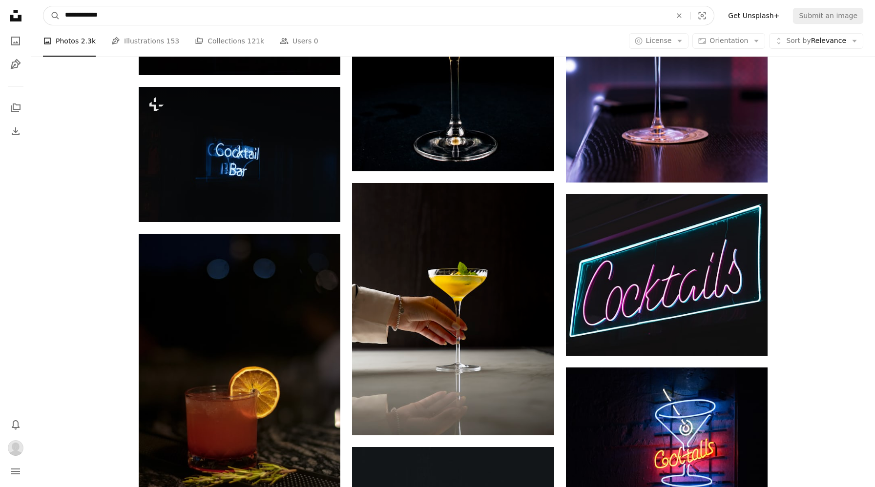
drag, startPoint x: 125, startPoint y: 10, endPoint x: 25, endPoint y: 3, distance: 99.8
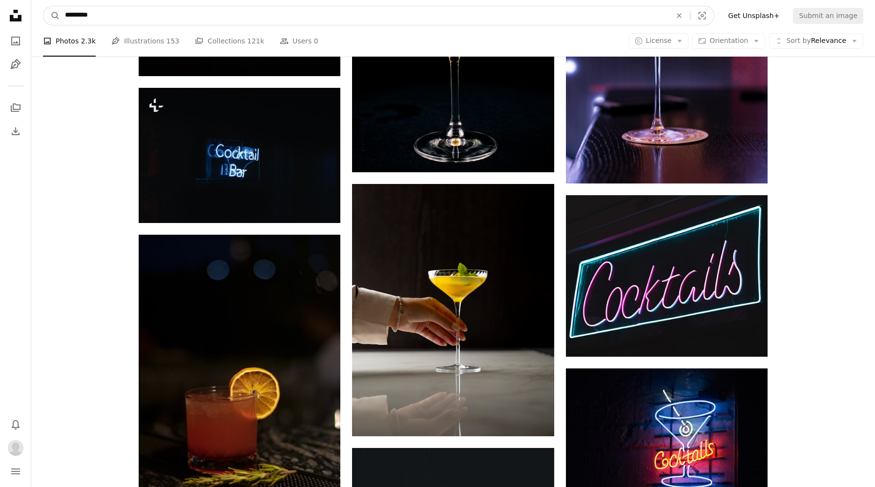
type input "**********"
click button "A magnifying glass" at bounding box center [51, 15] width 17 height 19
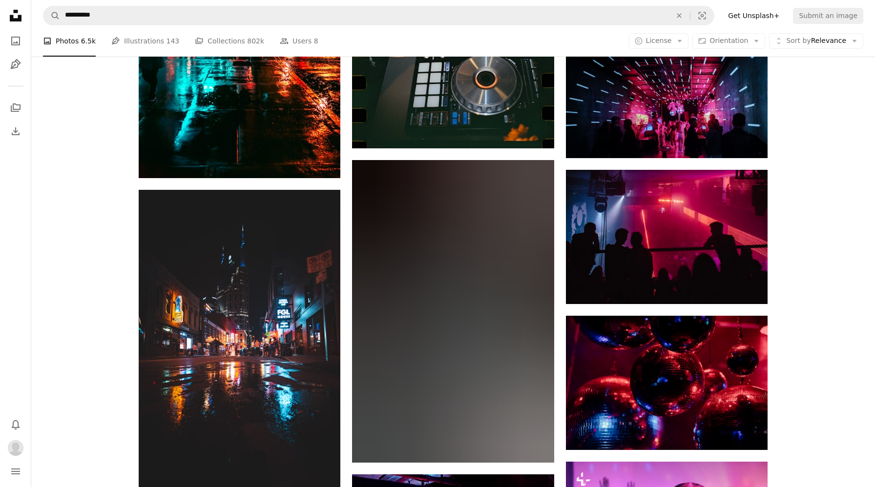
scroll to position [174, 0]
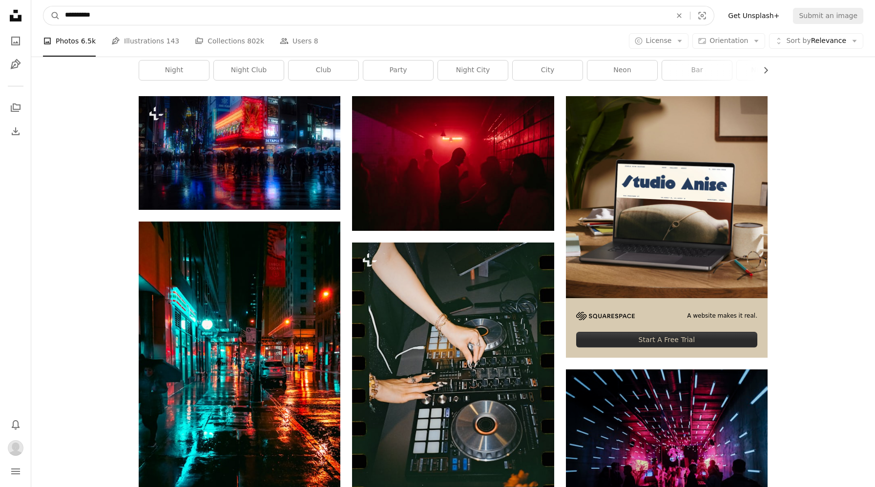
drag, startPoint x: 103, startPoint y: 17, endPoint x: 12, endPoint y: 15, distance: 91.8
type input "*"
type input "**********"
click at [43, 6] on button "A magnifying glass" at bounding box center [51, 15] width 17 height 19
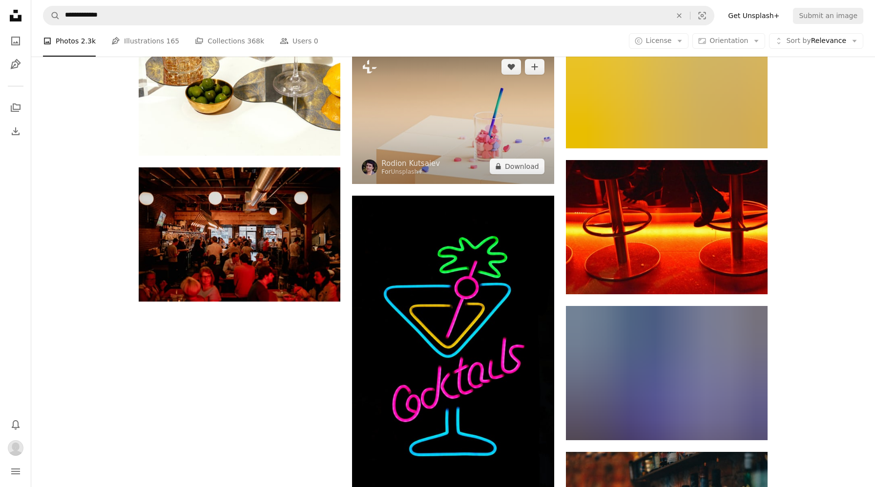
scroll to position [1676, 0]
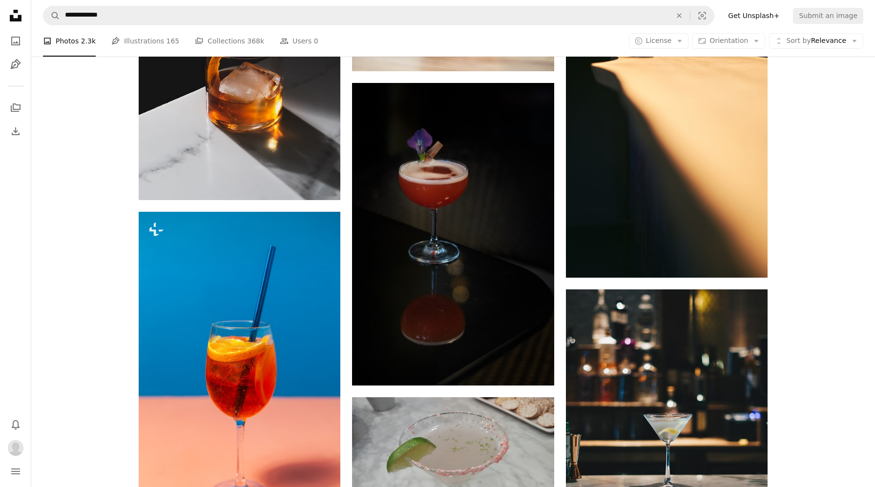
scroll to position [5724, 0]
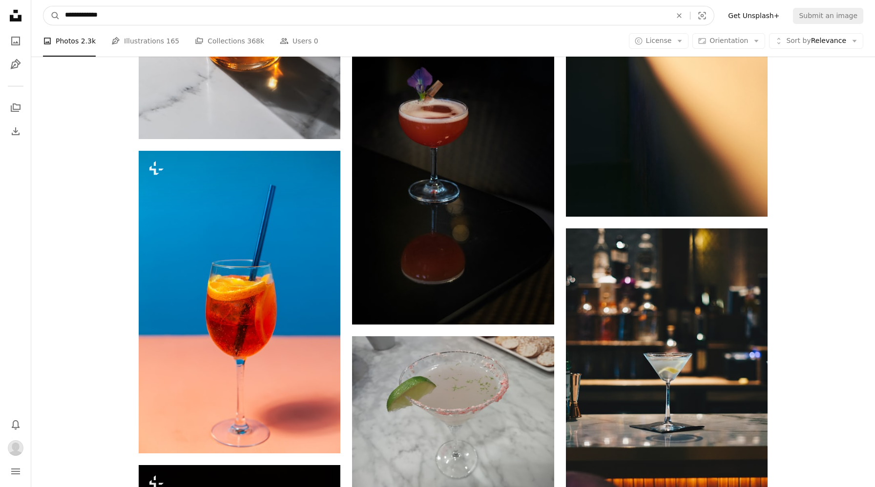
click at [92, 14] on input "**********" at bounding box center [364, 15] width 608 height 19
drag, startPoint x: 92, startPoint y: 14, endPoint x: 39, endPoint y: 13, distance: 52.7
click at [39, 13] on nav "**********" at bounding box center [453, 15] width 844 height 31
type input "**********"
click at [43, 6] on button "A magnifying glass" at bounding box center [51, 15] width 17 height 19
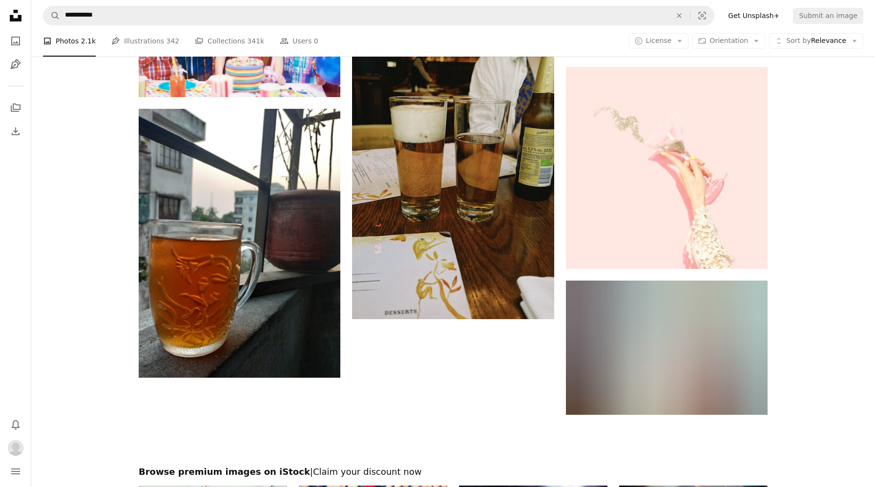
scroll to position [1388, 0]
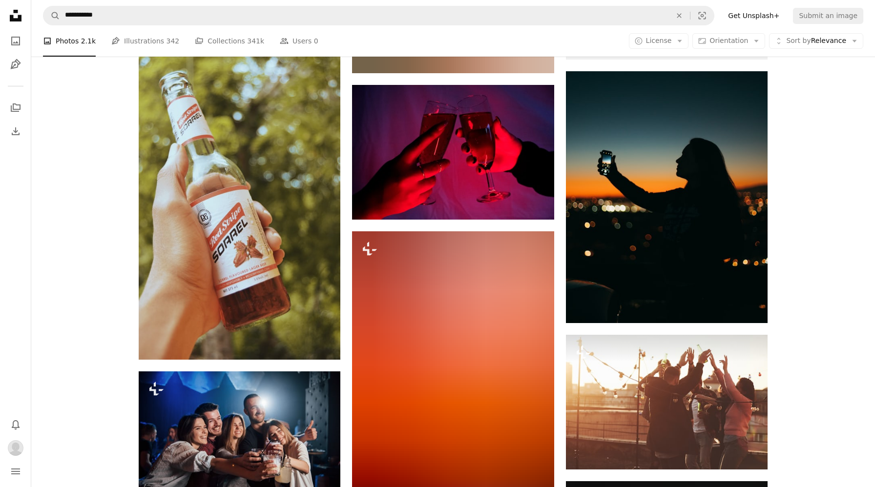
scroll to position [4849, 0]
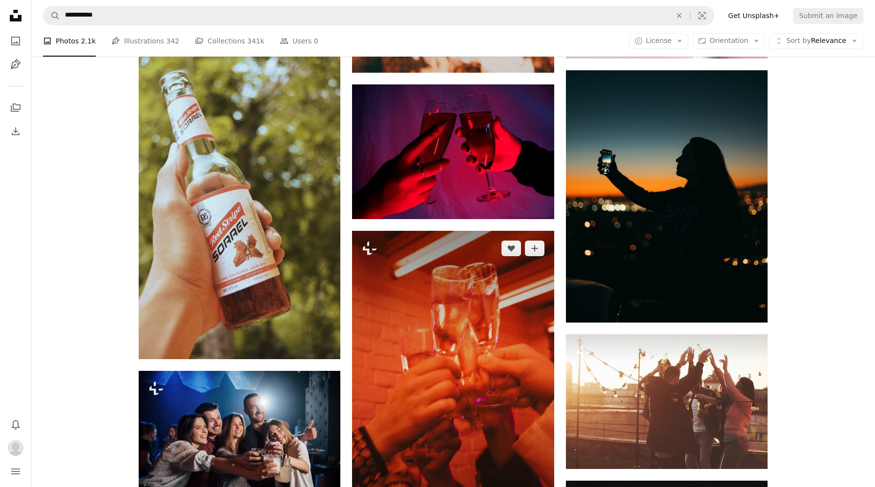
click at [504, 346] on img at bounding box center [453, 382] width 202 height 303
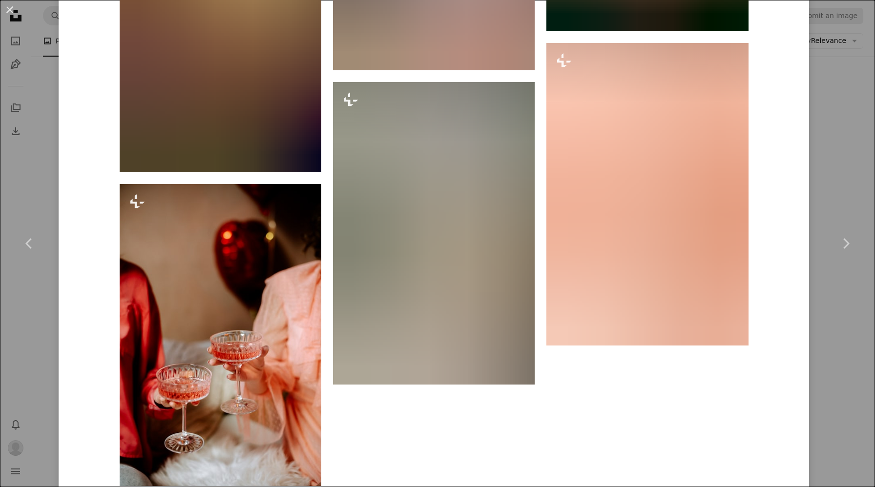
scroll to position [5367, 0]
